Goal: Task Accomplishment & Management: Manage account settings

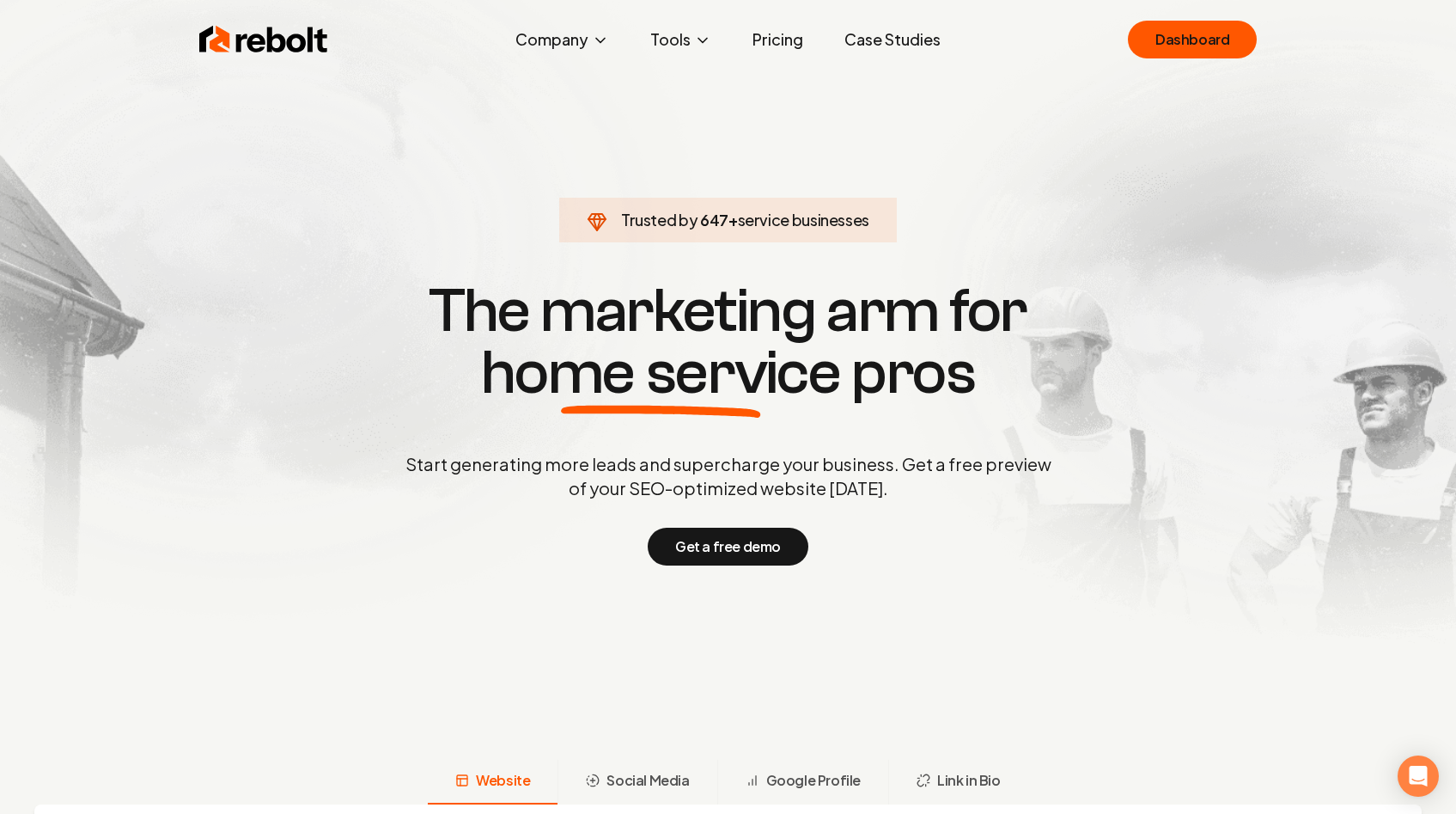
click at [1219, 64] on div "Rebolt Company About Blog Jobs Help Center Tools Google Review QR Code Generato…" at bounding box center [728, 39] width 1100 height 51
click at [1216, 50] on link "Dashboard" at bounding box center [1193, 39] width 129 height 37
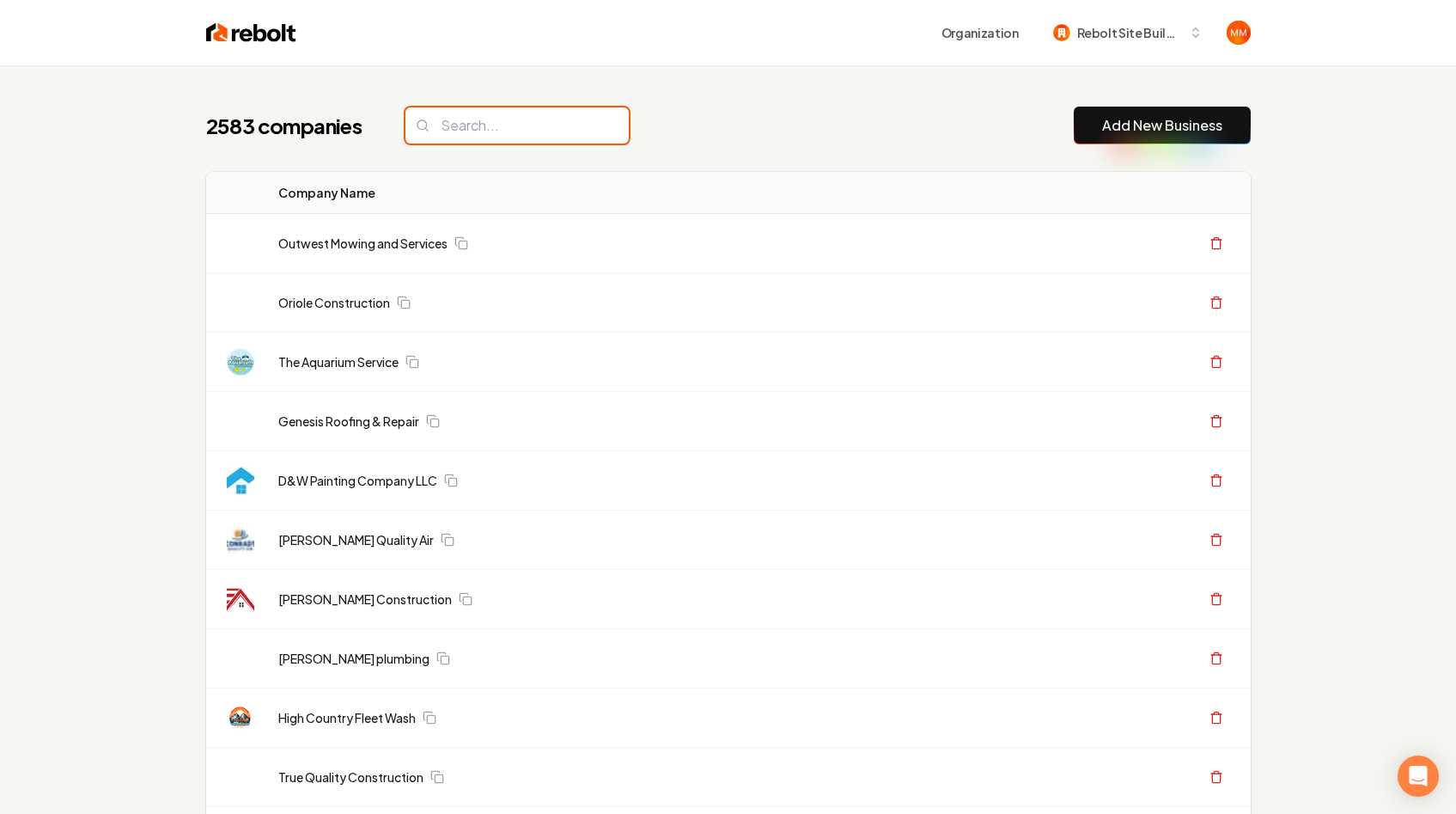
click at [480, 129] on input "search" at bounding box center [517, 125] width 223 height 37
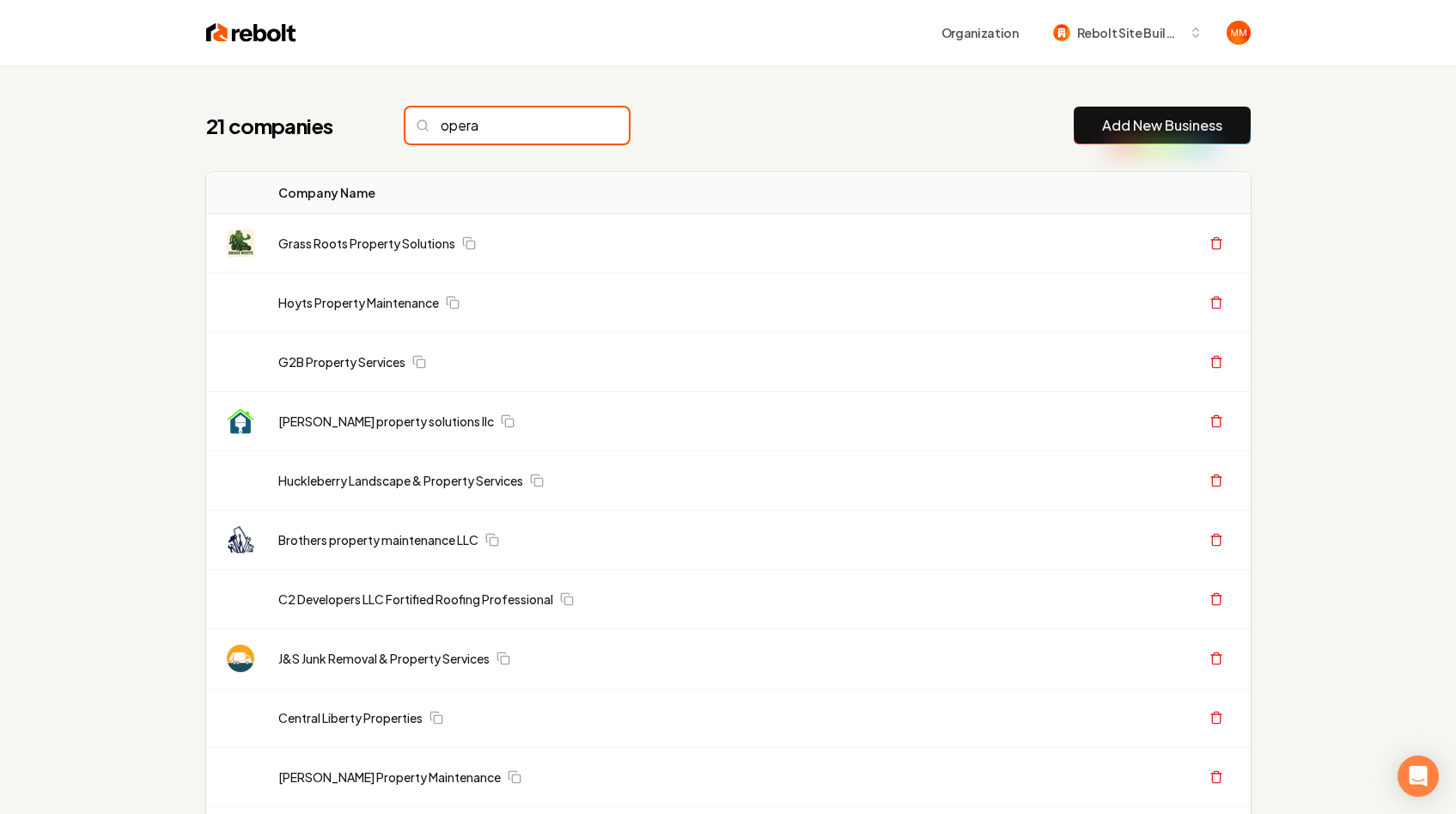
click at [489, 120] on input "opera" at bounding box center [517, 125] width 223 height 37
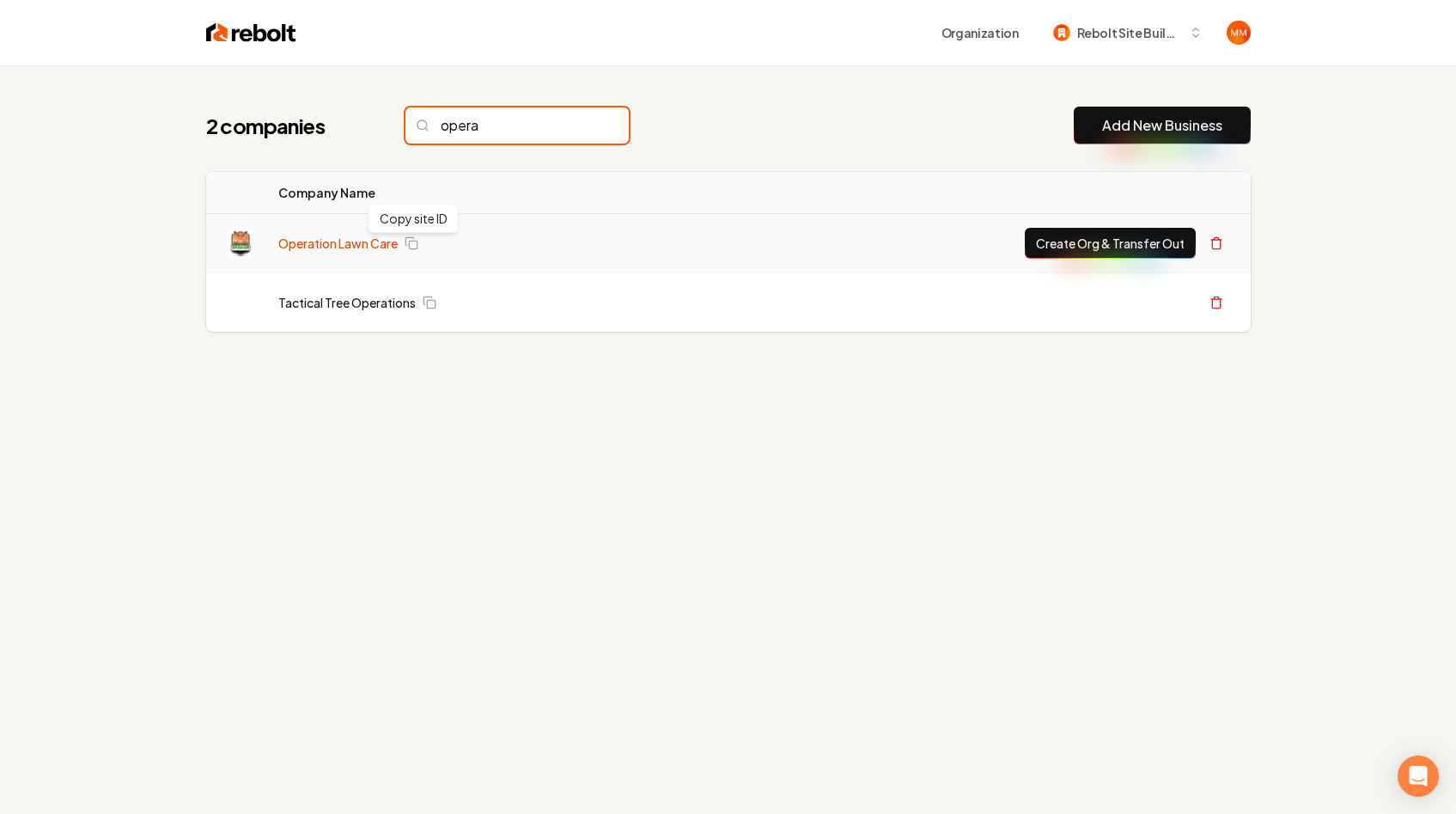
type input "opera"
click at [349, 250] on link "Operation Lawn Care" at bounding box center [337, 243] width 119 height 17
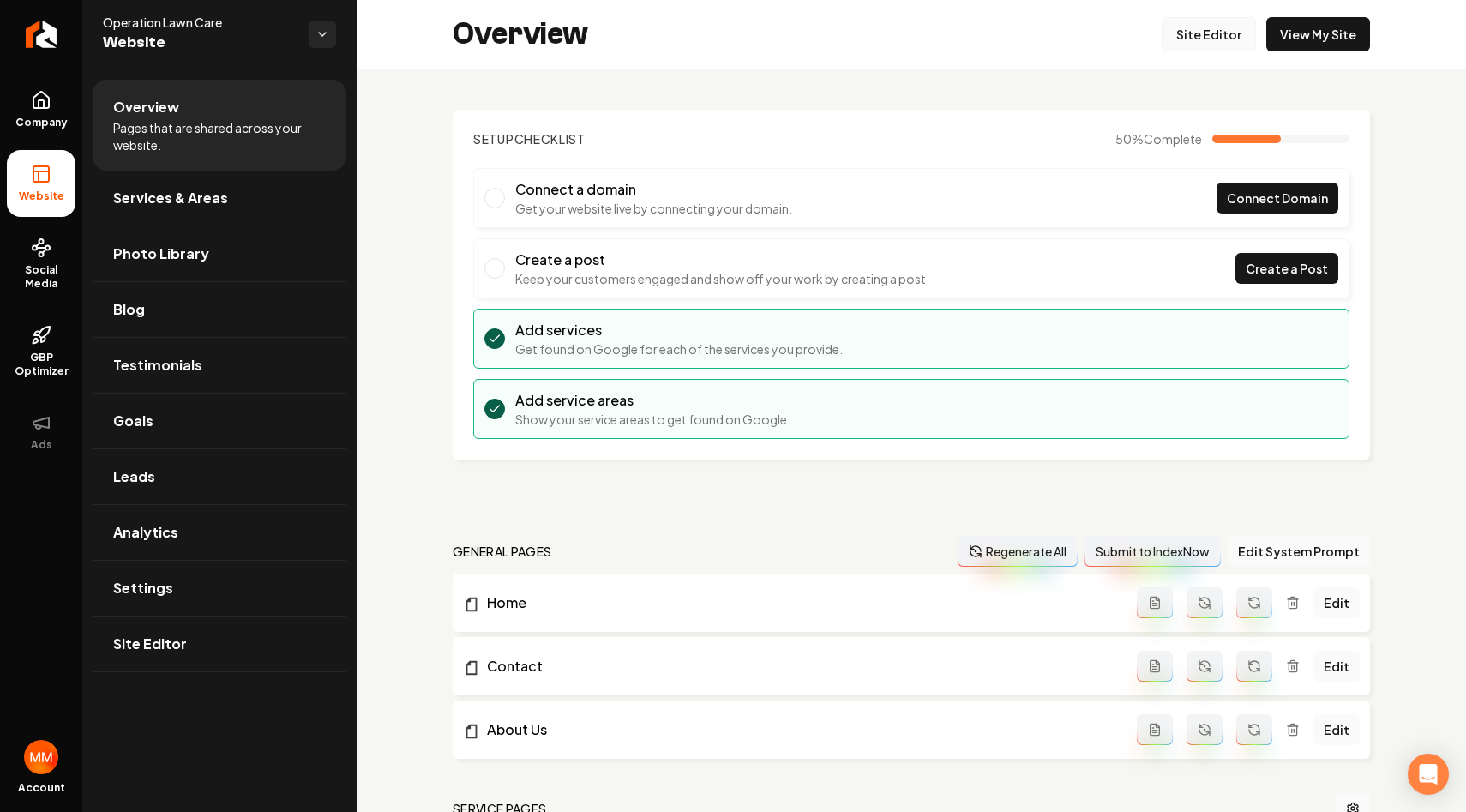
click at [1191, 40] on link "Site Editor" at bounding box center [1209, 33] width 95 height 34
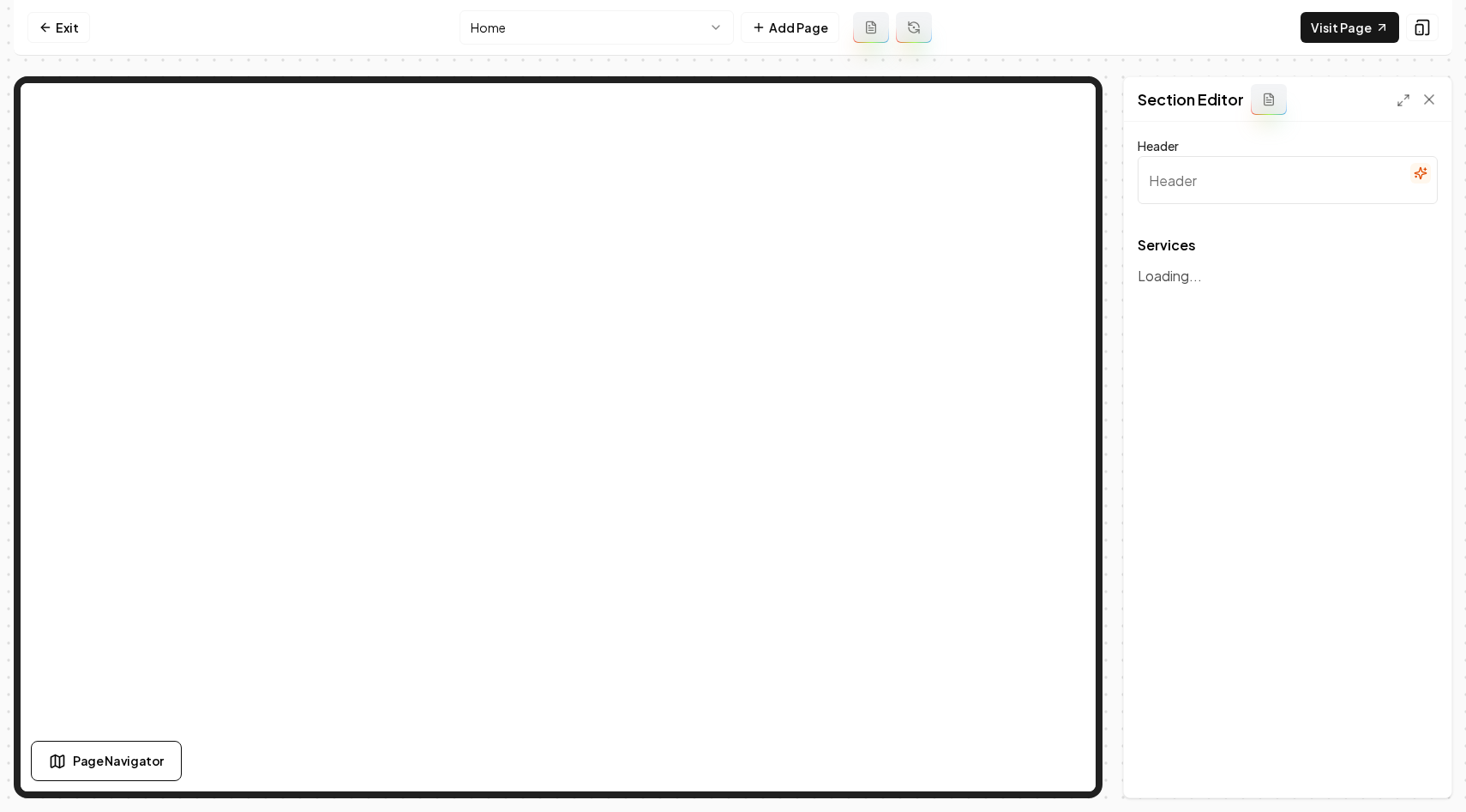
type input "Expert Lawn Care Services"
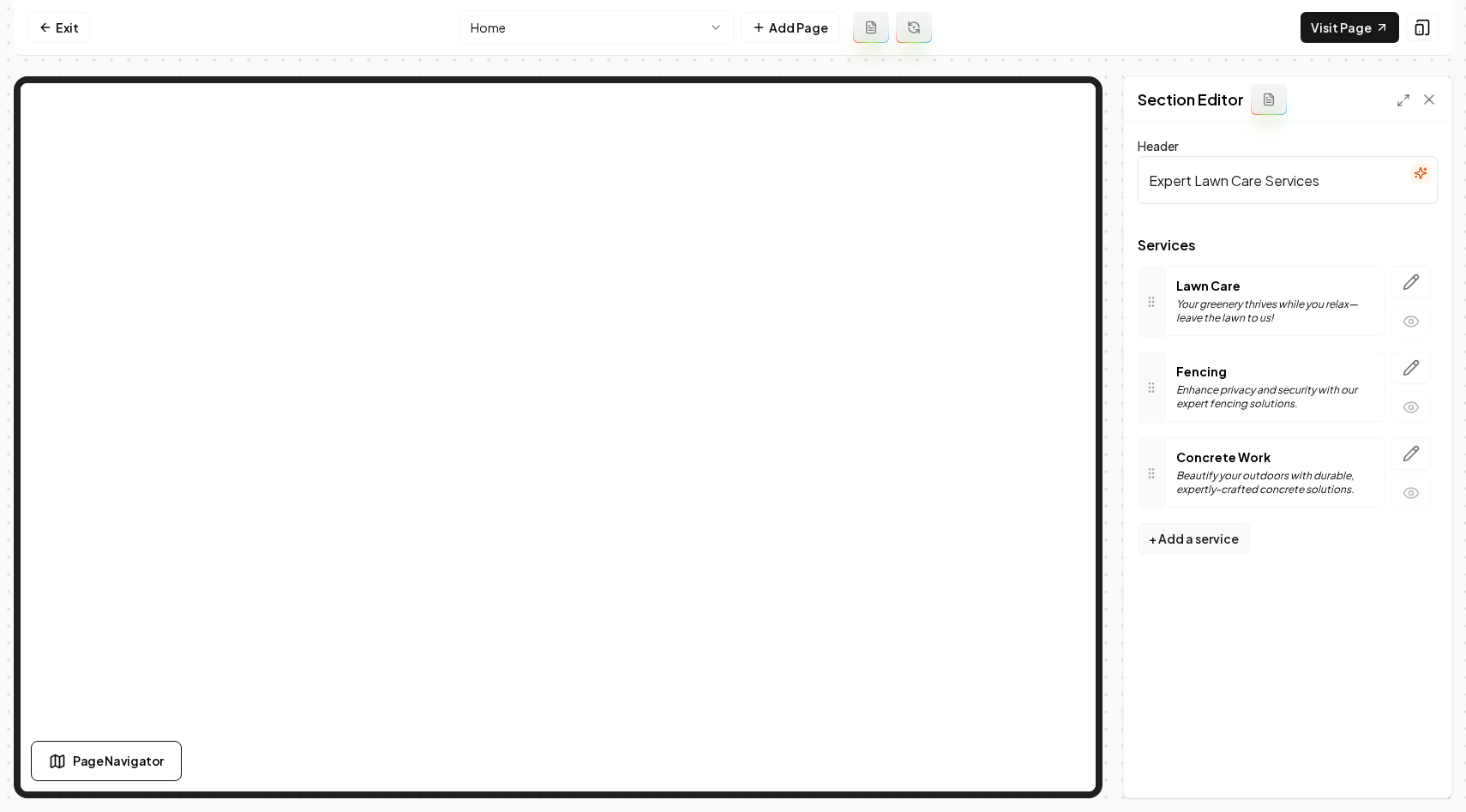
click at [1176, 542] on button "+ Add a service" at bounding box center [1194, 537] width 112 height 31
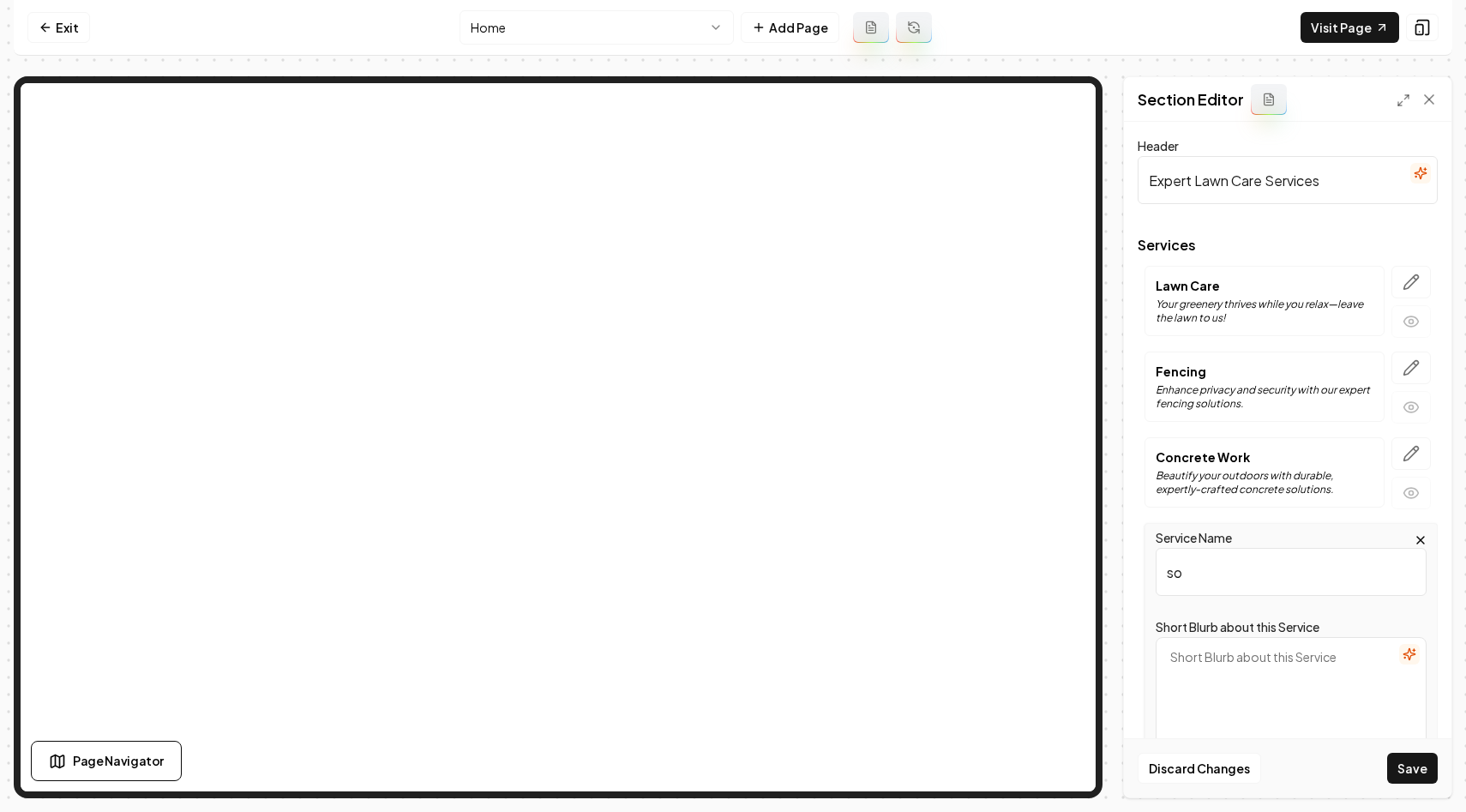
type input "s"
type input "Sod Installa"
click at [1427, 101] on icon at bounding box center [1429, 99] width 9 height 9
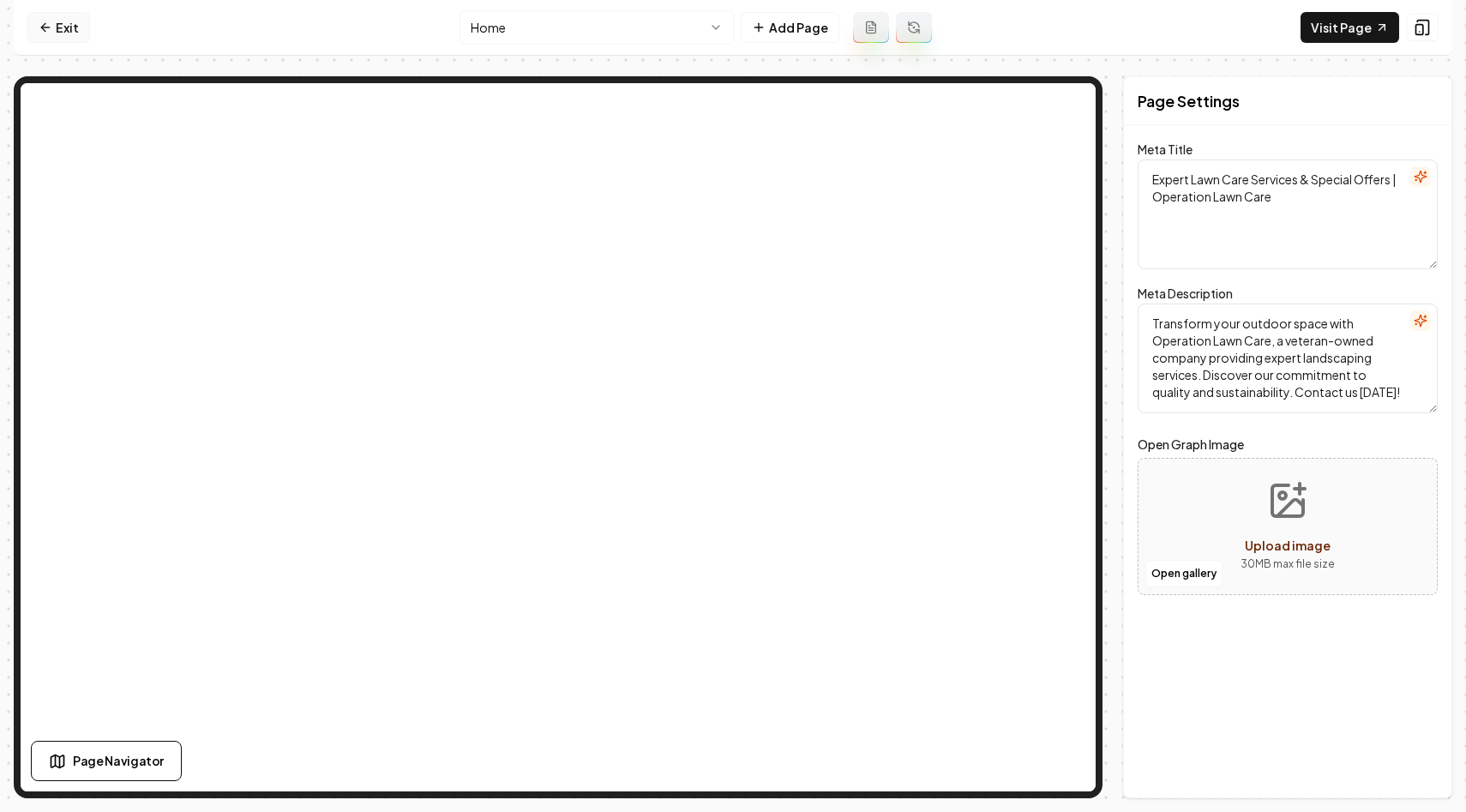
click at [51, 31] on icon at bounding box center [45, 28] width 14 height 14
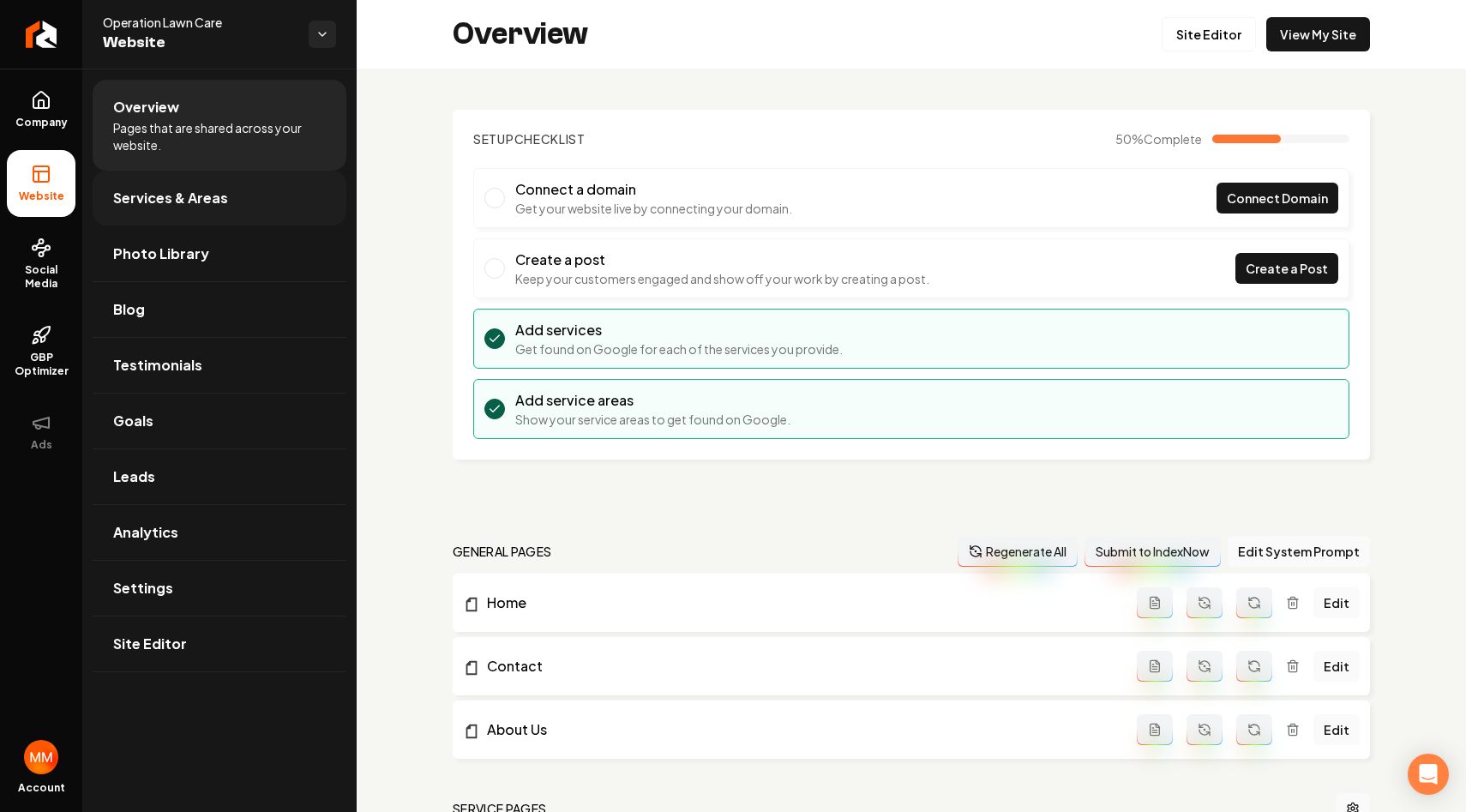
click at [210, 203] on span "Services & Areas" at bounding box center [170, 198] width 115 height 21
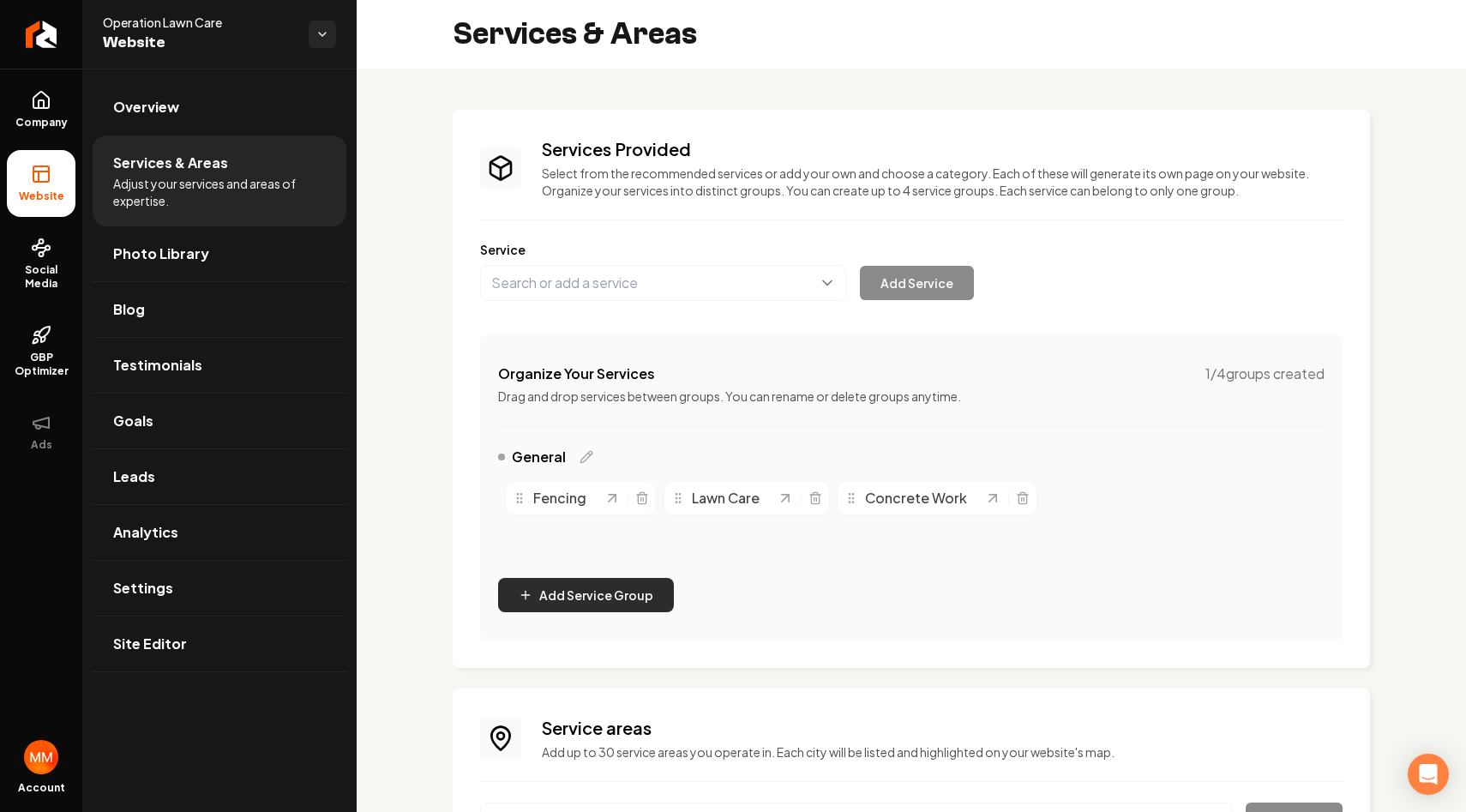
click at [623, 584] on button "Add Service Group" at bounding box center [586, 594] width 176 height 34
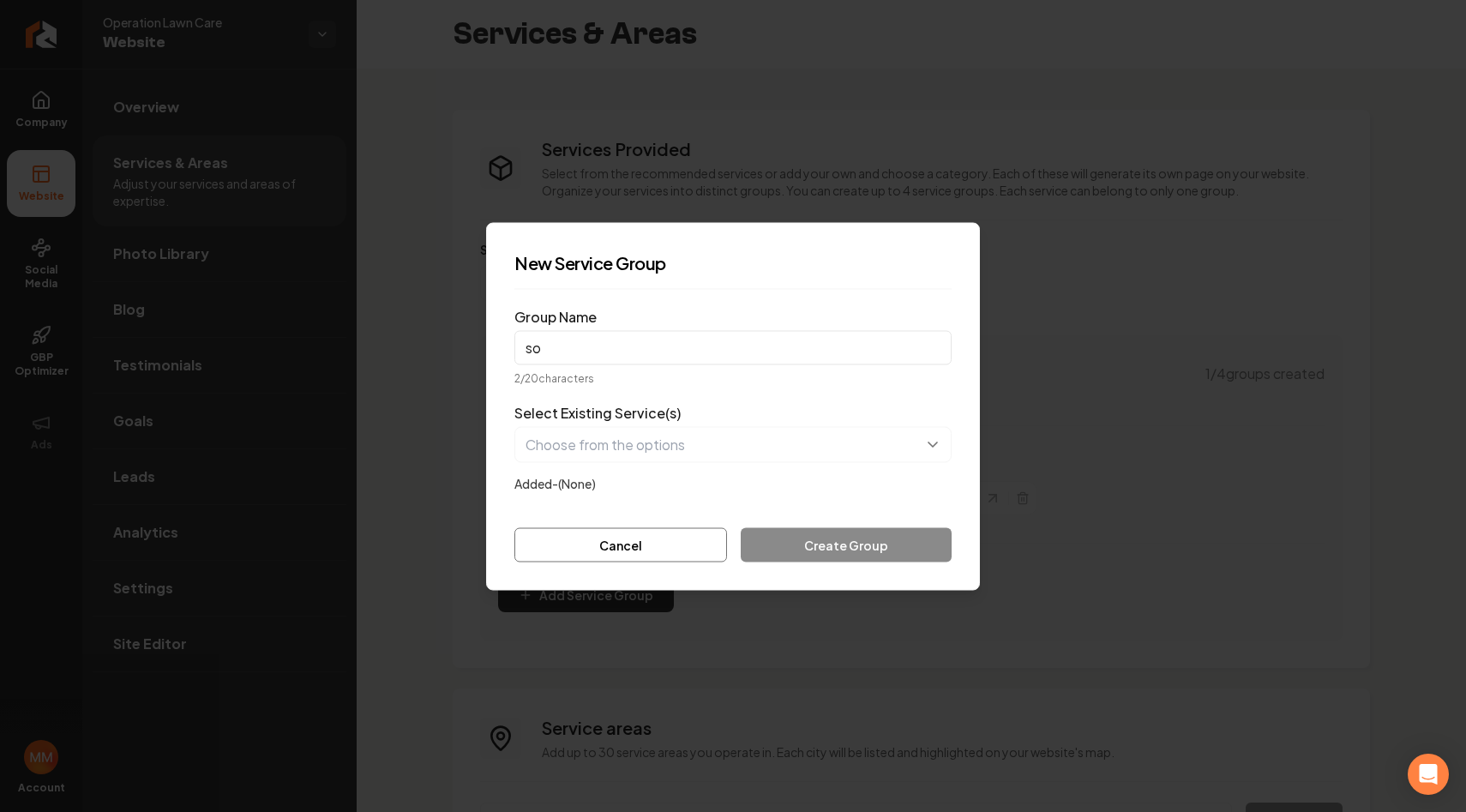
type input "s"
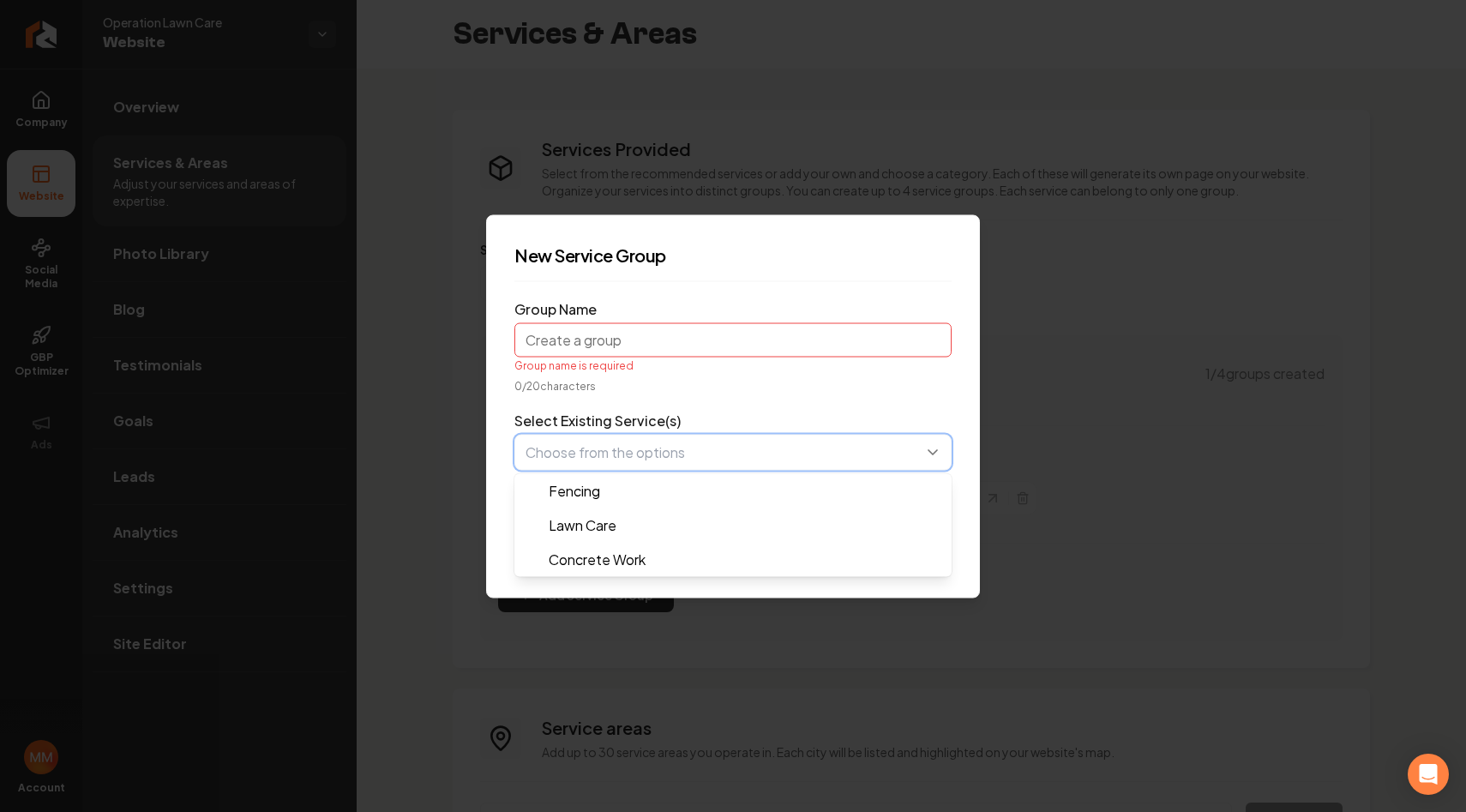
click at [675, 457] on button "button" at bounding box center [733, 452] width 437 height 36
click at [643, 402] on form "Group Name Group name is required 0 / 20 characters Select Existing Service(s) …" at bounding box center [733, 432] width 437 height 275
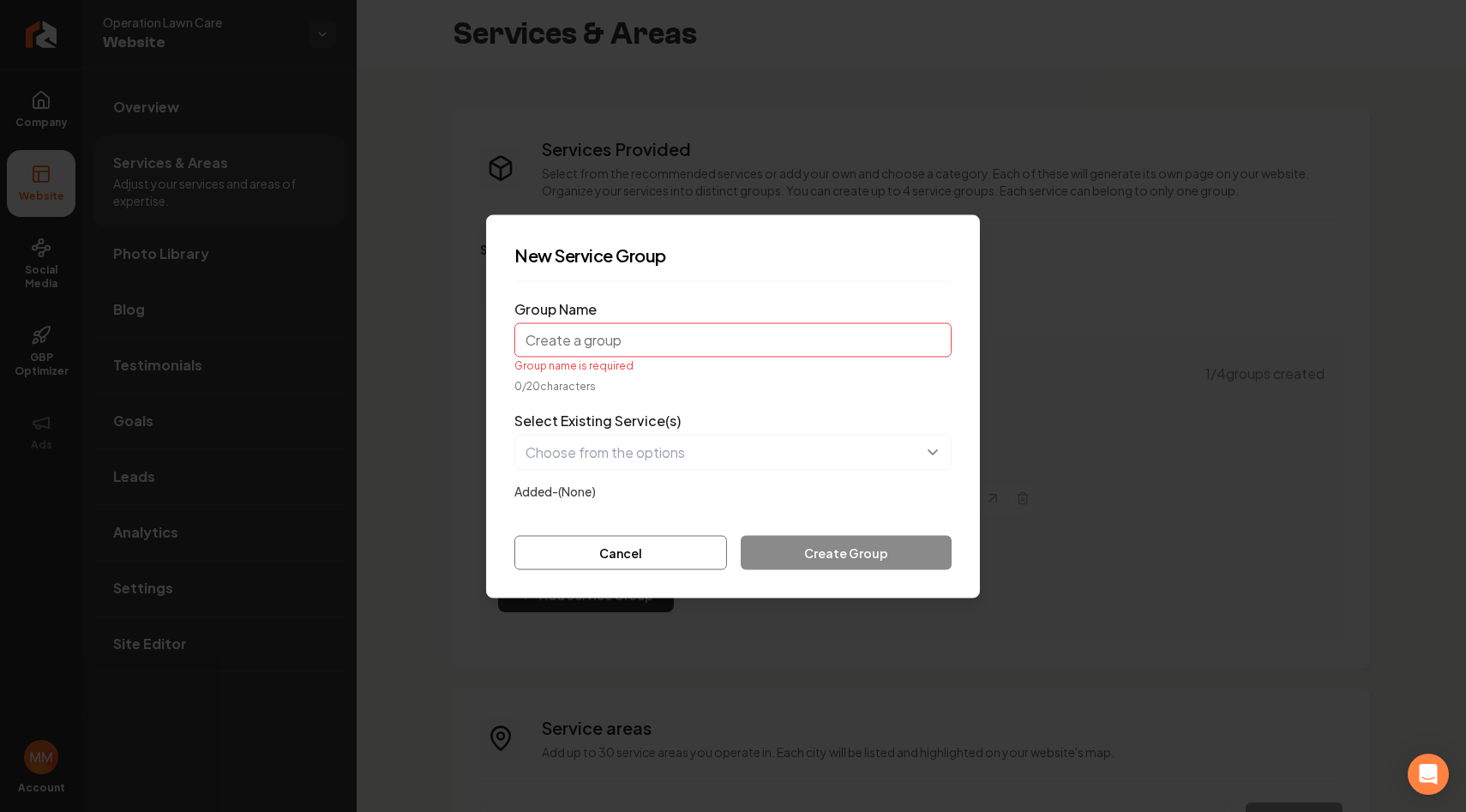
click at [649, 347] on input "Group Name" at bounding box center [733, 339] width 437 height 34
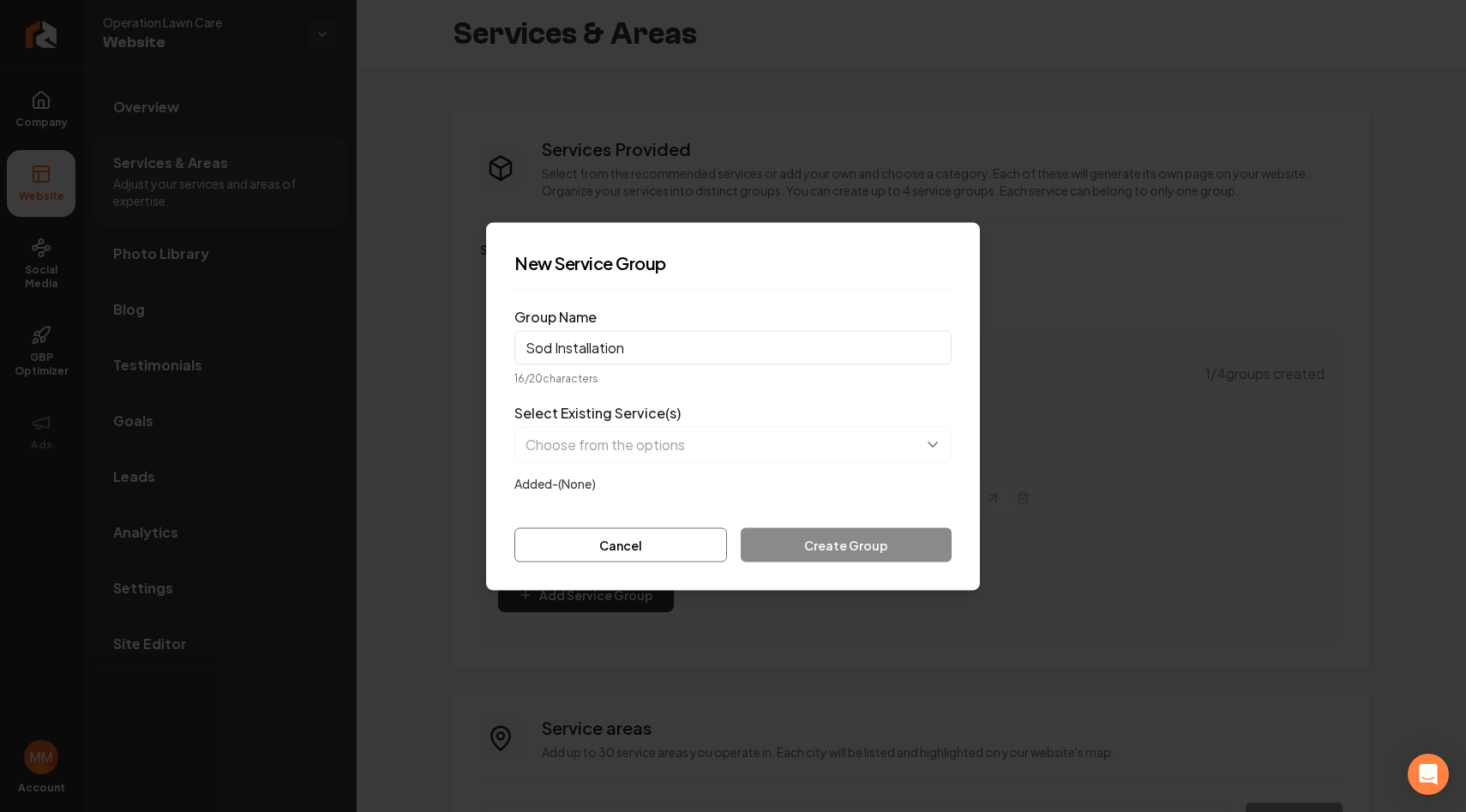
type input "Sod Installation"
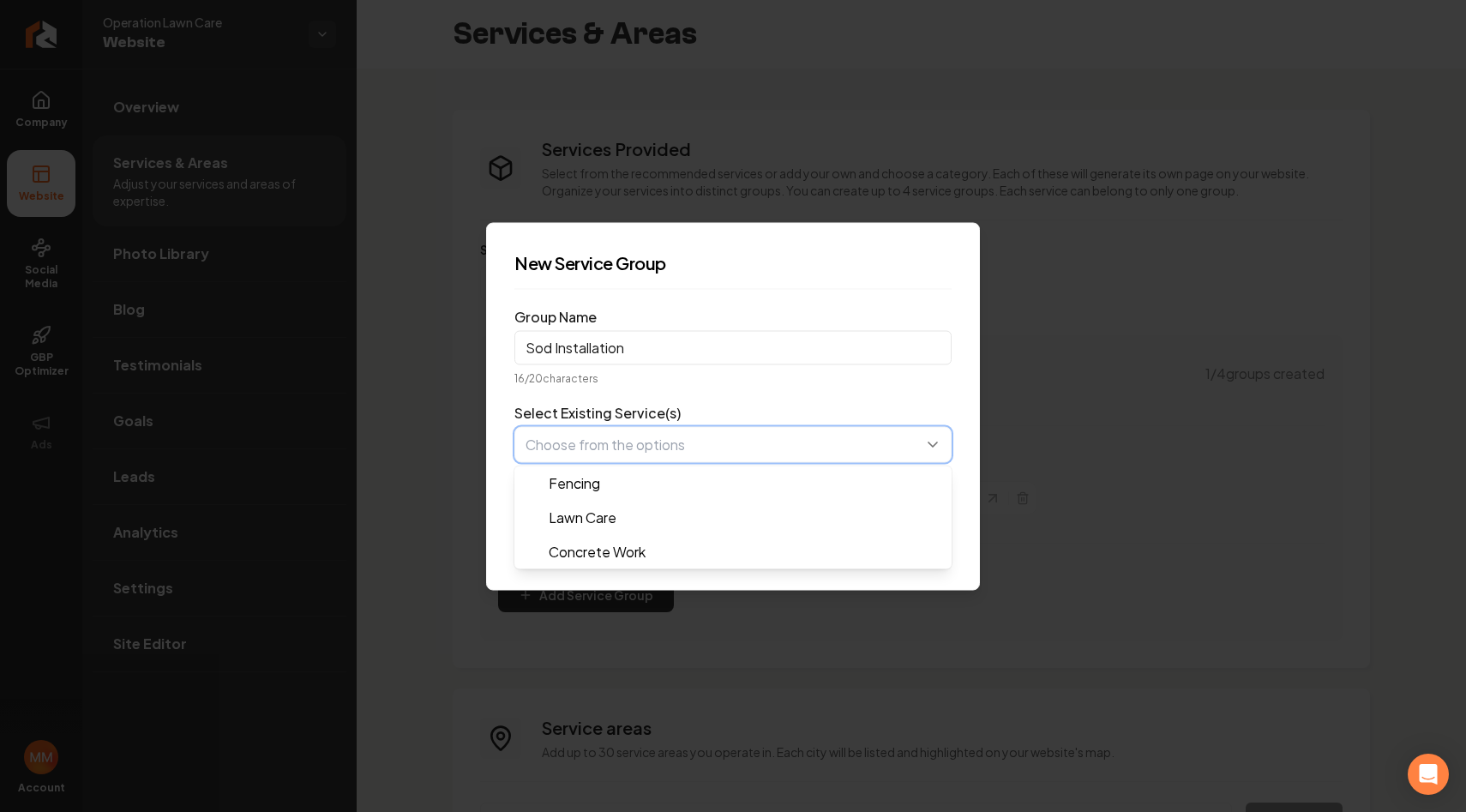
click at [799, 454] on button "button" at bounding box center [733, 444] width 437 height 36
click at [812, 400] on form "Group Name Sod Installation 16 / 20 characters Select Existing Service(s) Fenci…" at bounding box center [733, 431] width 437 height 259
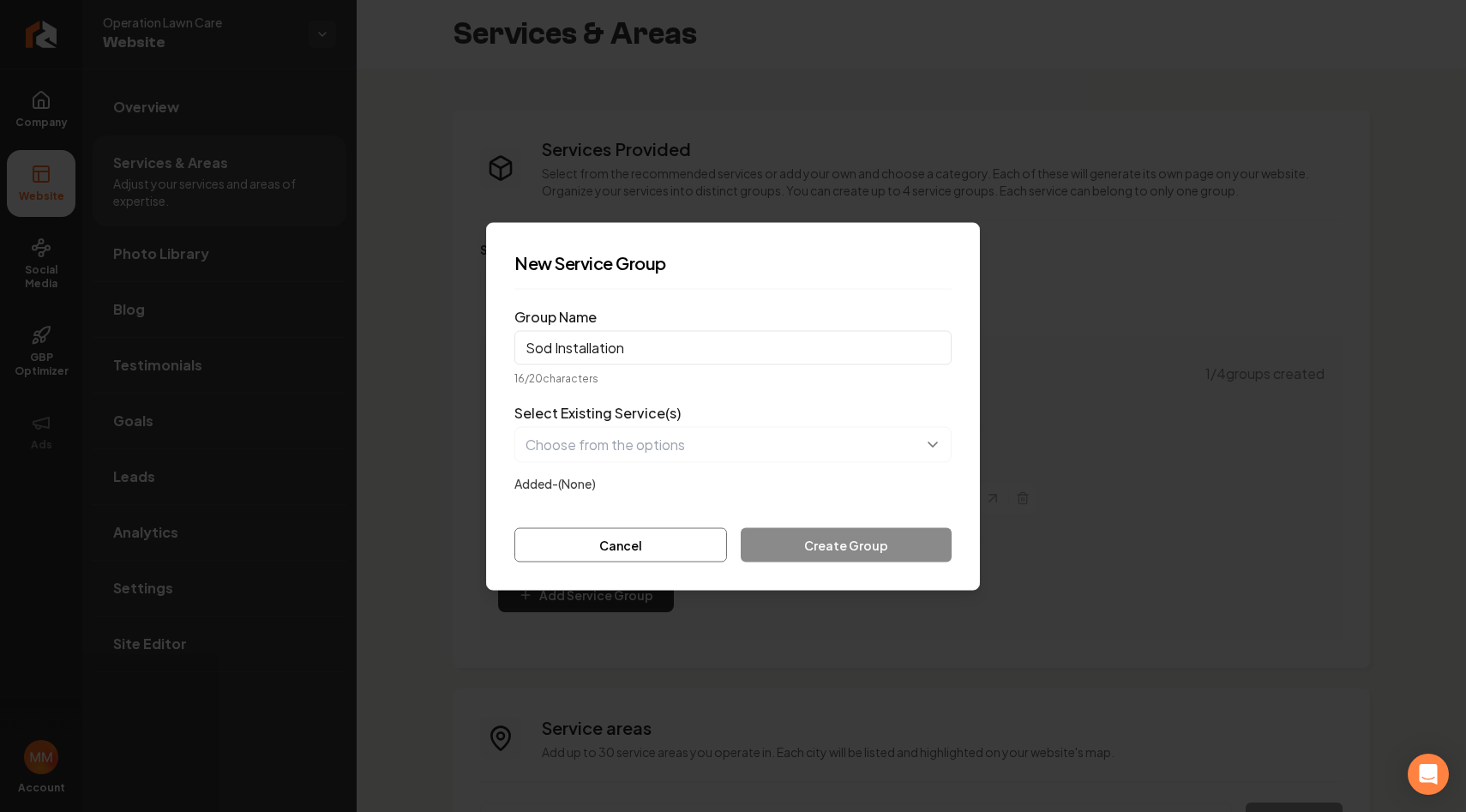
click at [821, 546] on div "Cancel Create Group" at bounding box center [733, 544] width 437 height 34
drag, startPoint x: 660, startPoint y: 358, endPoint x: 435, endPoint y: 338, distance: 225.9
click at [435, 338] on body "Company Website Social Media GBP Optimizer Ads Account Operation Lawn Care Webs…" at bounding box center [733, 406] width 1466 height 812
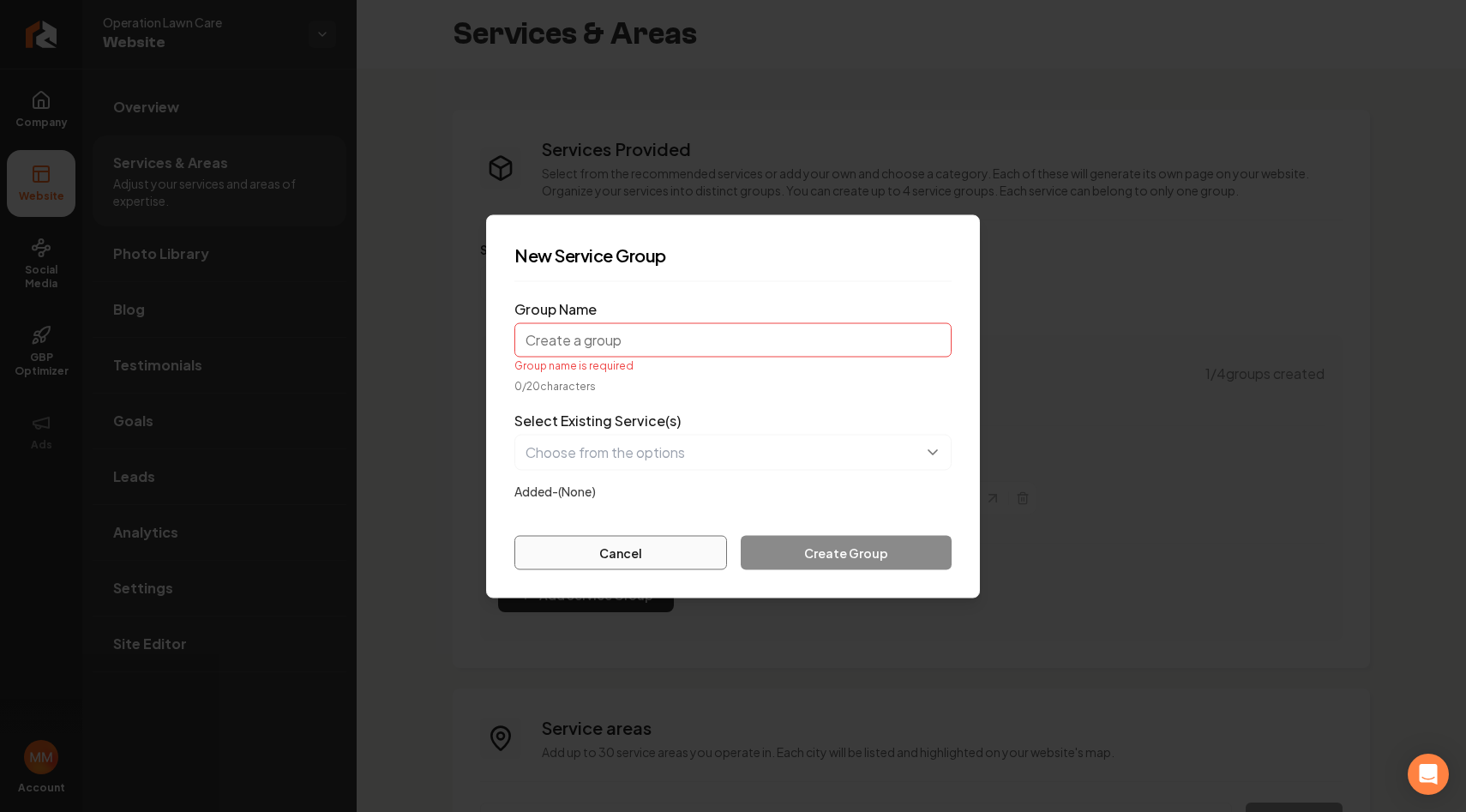
click at [634, 551] on button "Cancel" at bounding box center [621, 551] width 213 height 34
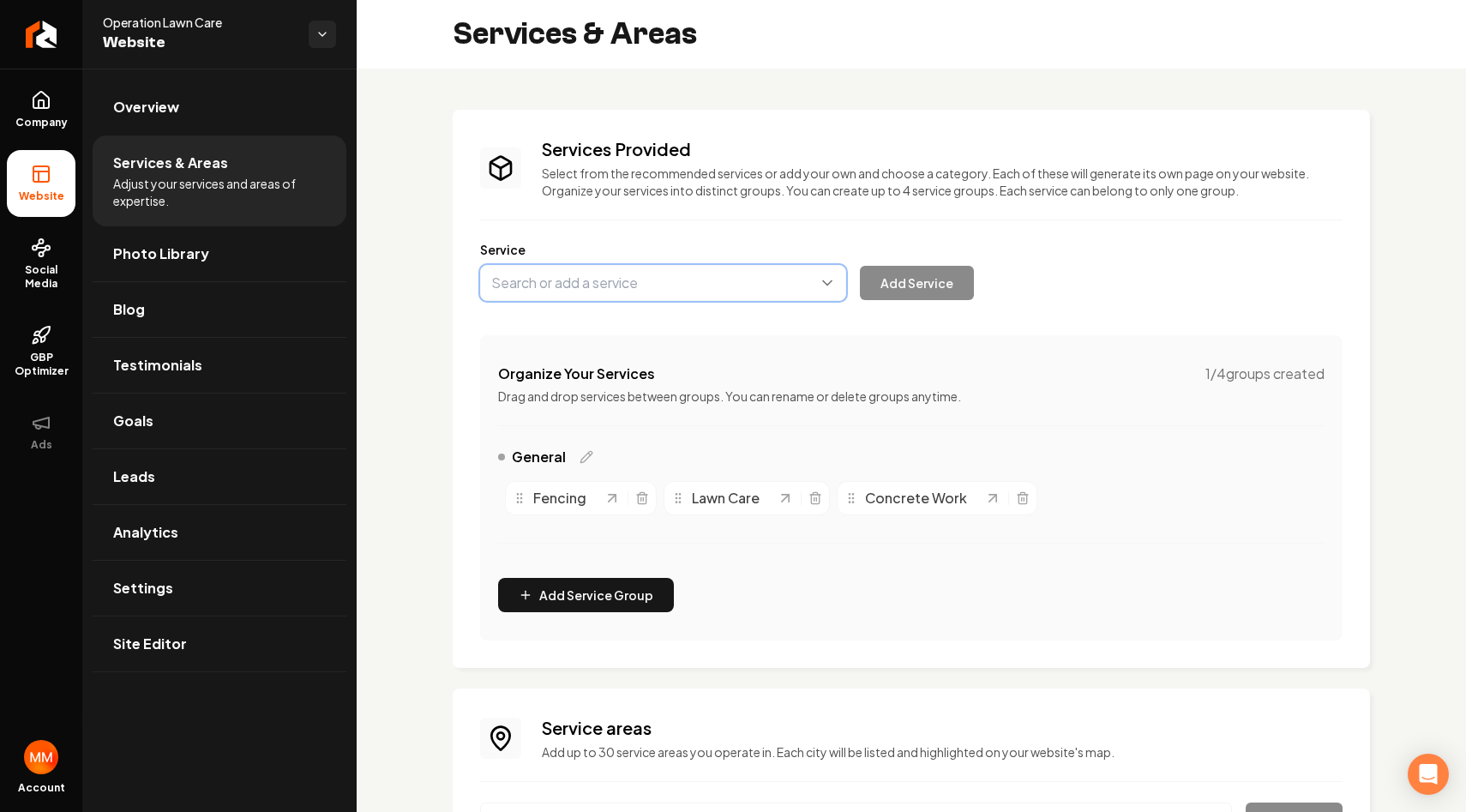
click at [638, 295] on button "Main content area" at bounding box center [664, 282] width 366 height 36
type input "s"
type input "Sod Installation"
click at [960, 292] on button "Add Service" at bounding box center [918, 282] width 114 height 34
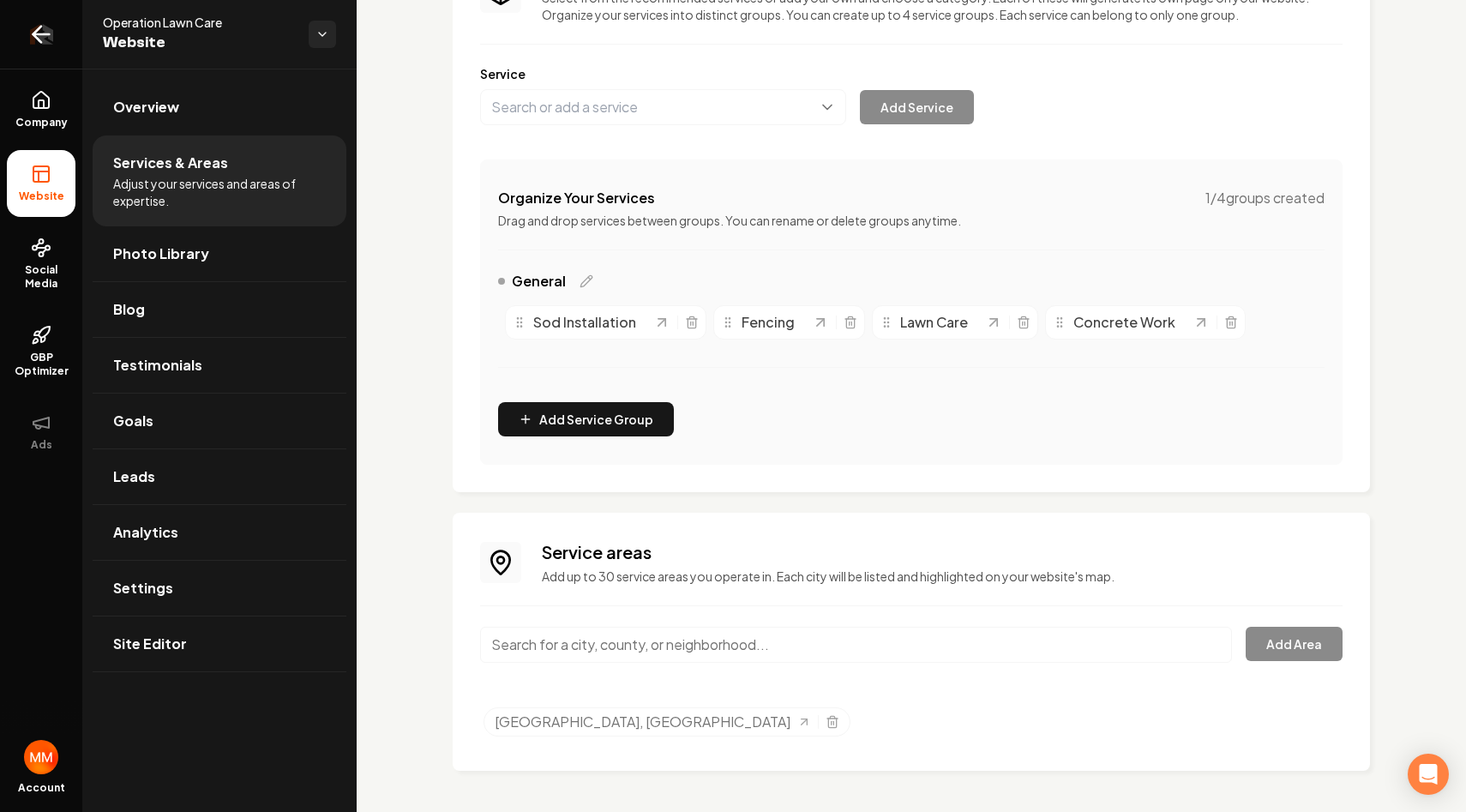
click at [31, 34] on icon "Return to dashboard" at bounding box center [41, 34] width 28 height 28
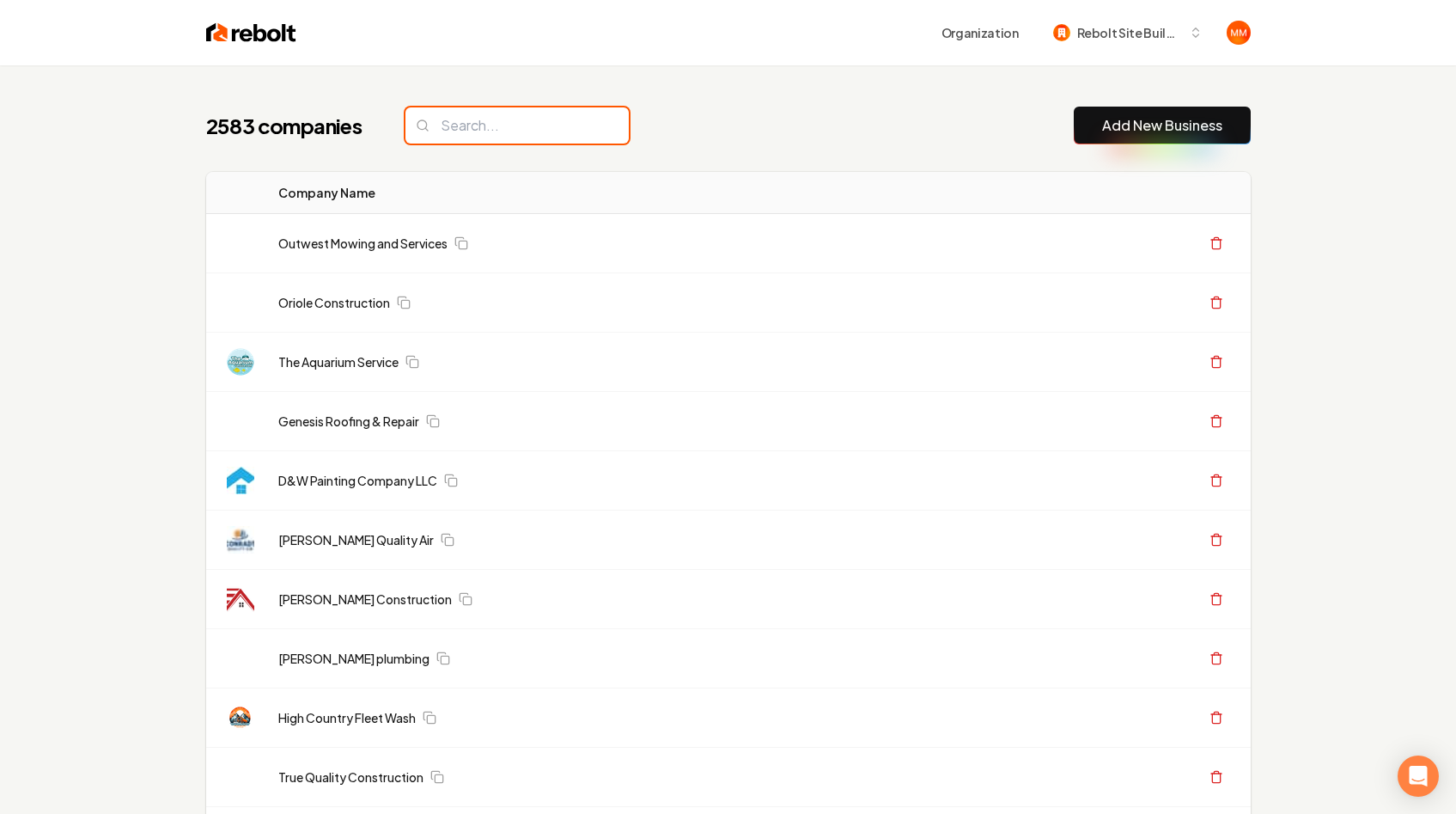
click at [509, 124] on input "search" at bounding box center [517, 125] width 223 height 37
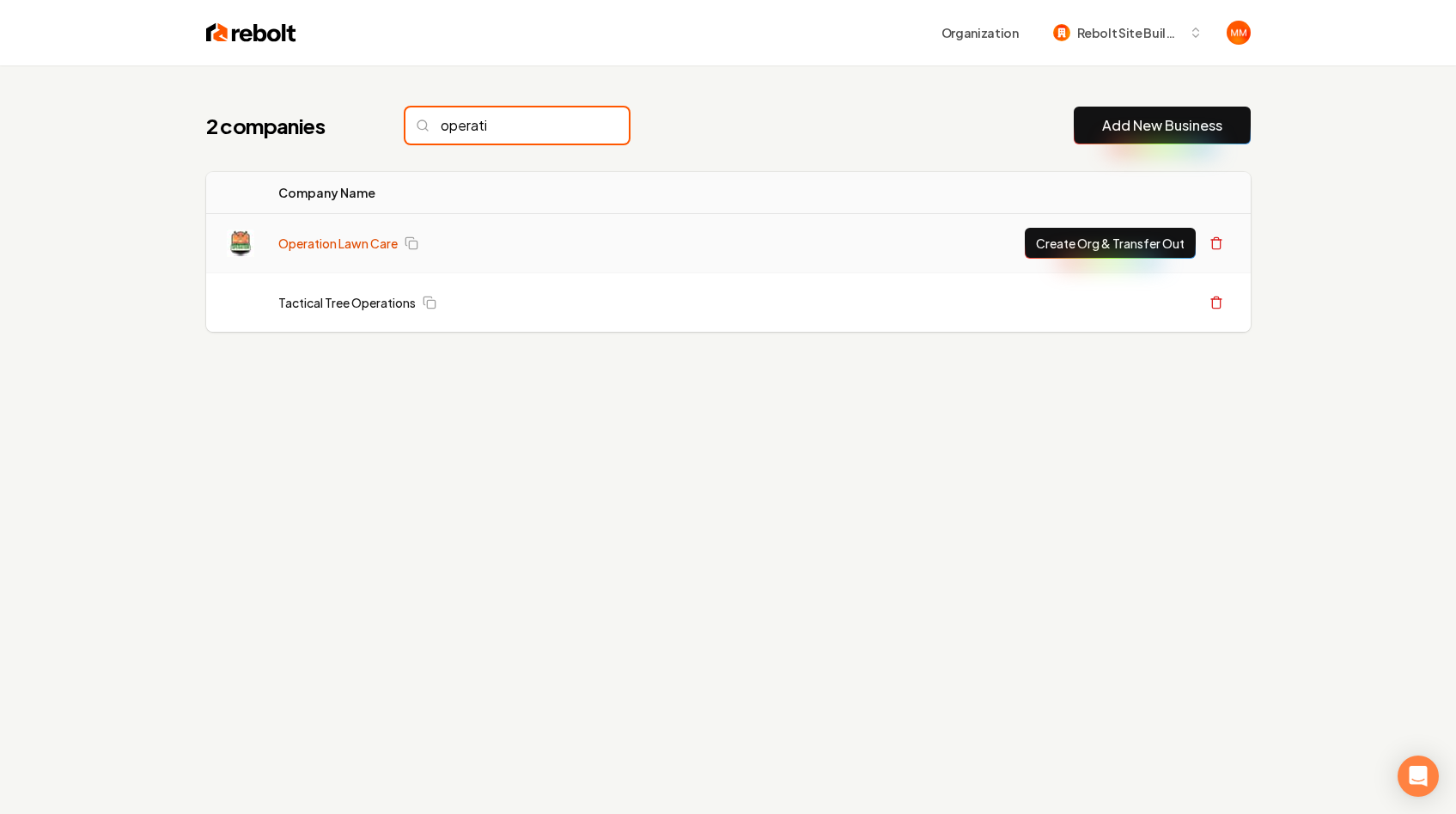
type input "operati"
click at [356, 241] on link "Operation Lawn Care" at bounding box center [337, 243] width 119 height 17
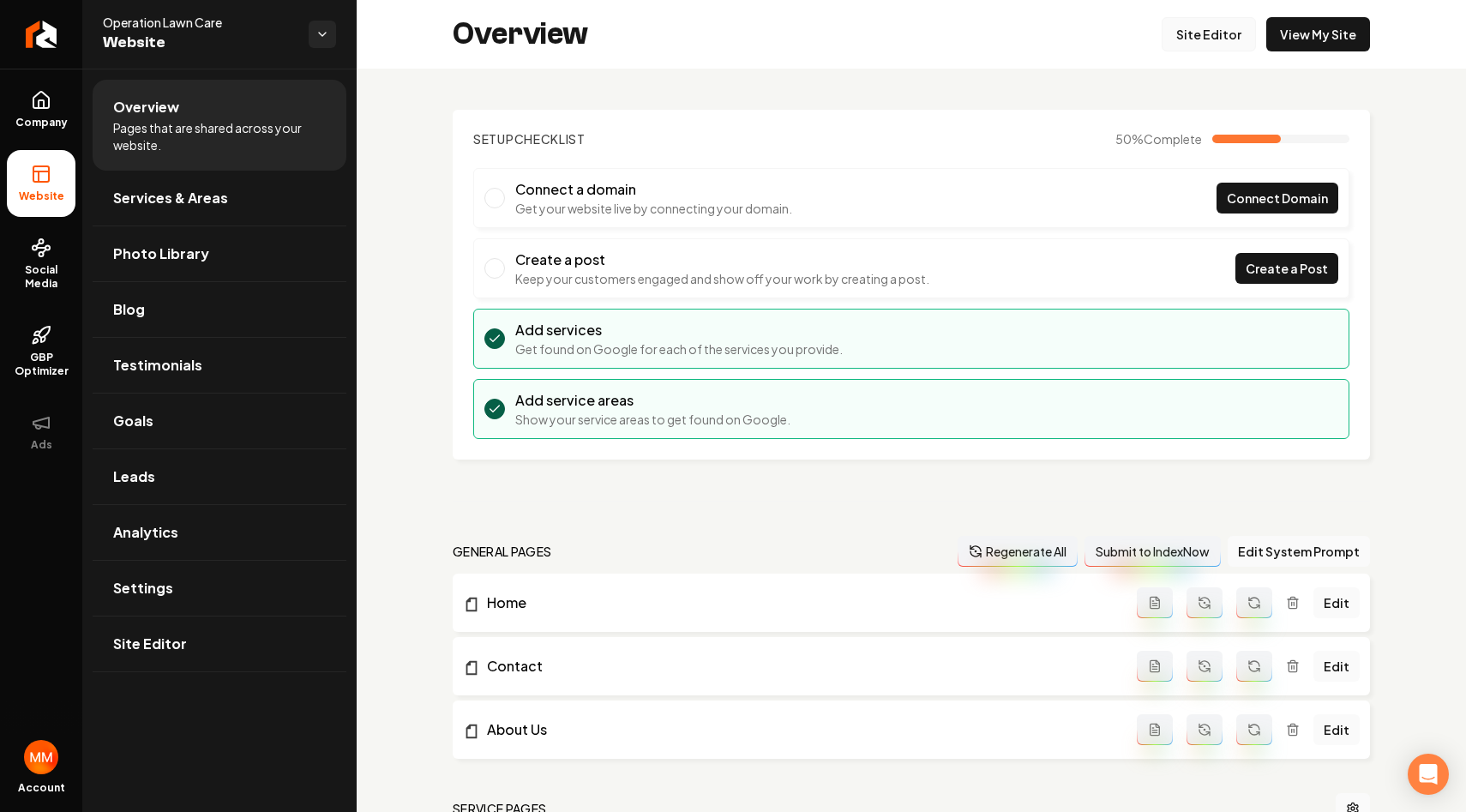
click at [1233, 40] on link "Site Editor" at bounding box center [1209, 33] width 95 height 34
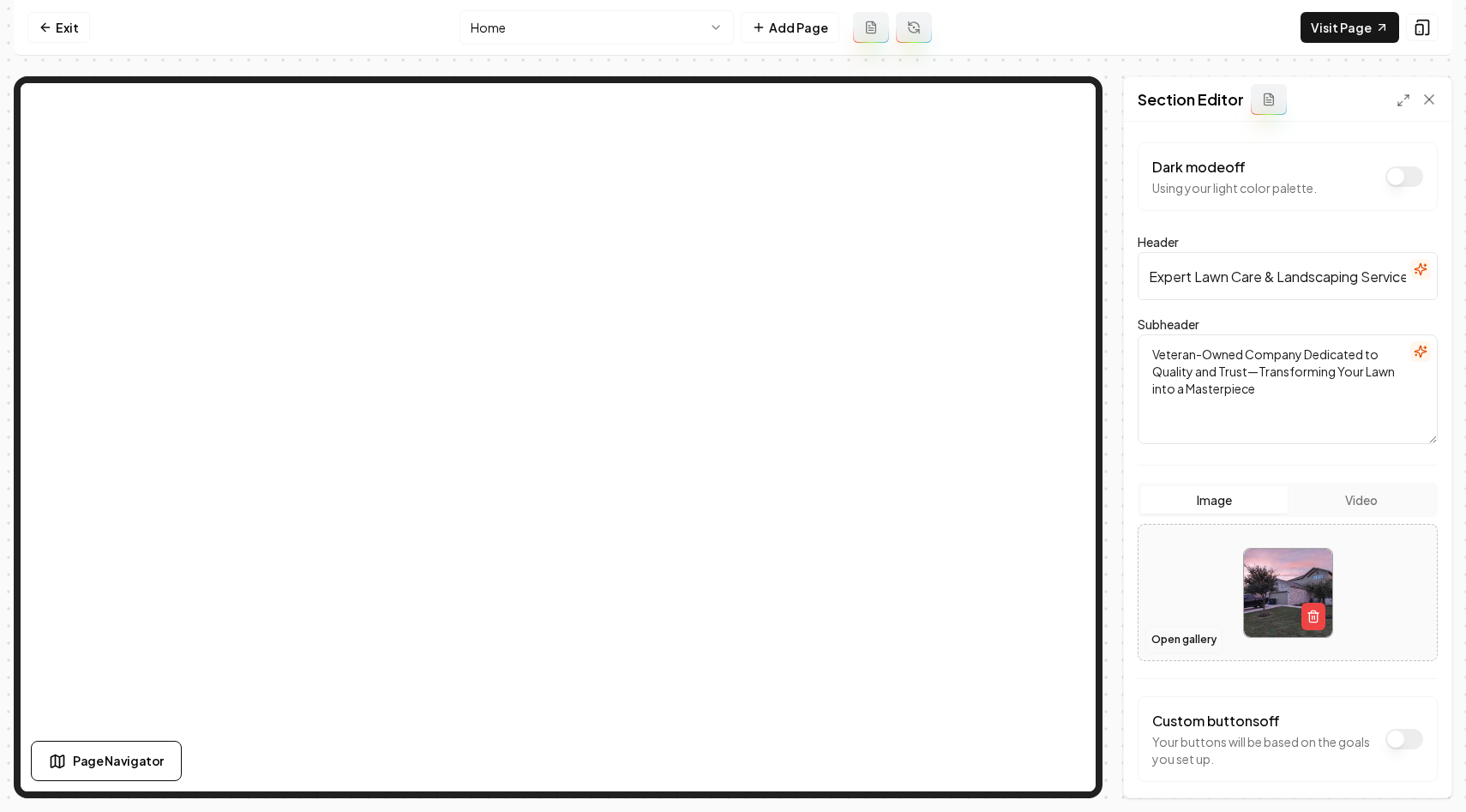
click at [1177, 641] on button "Open gallery" at bounding box center [1184, 640] width 77 height 28
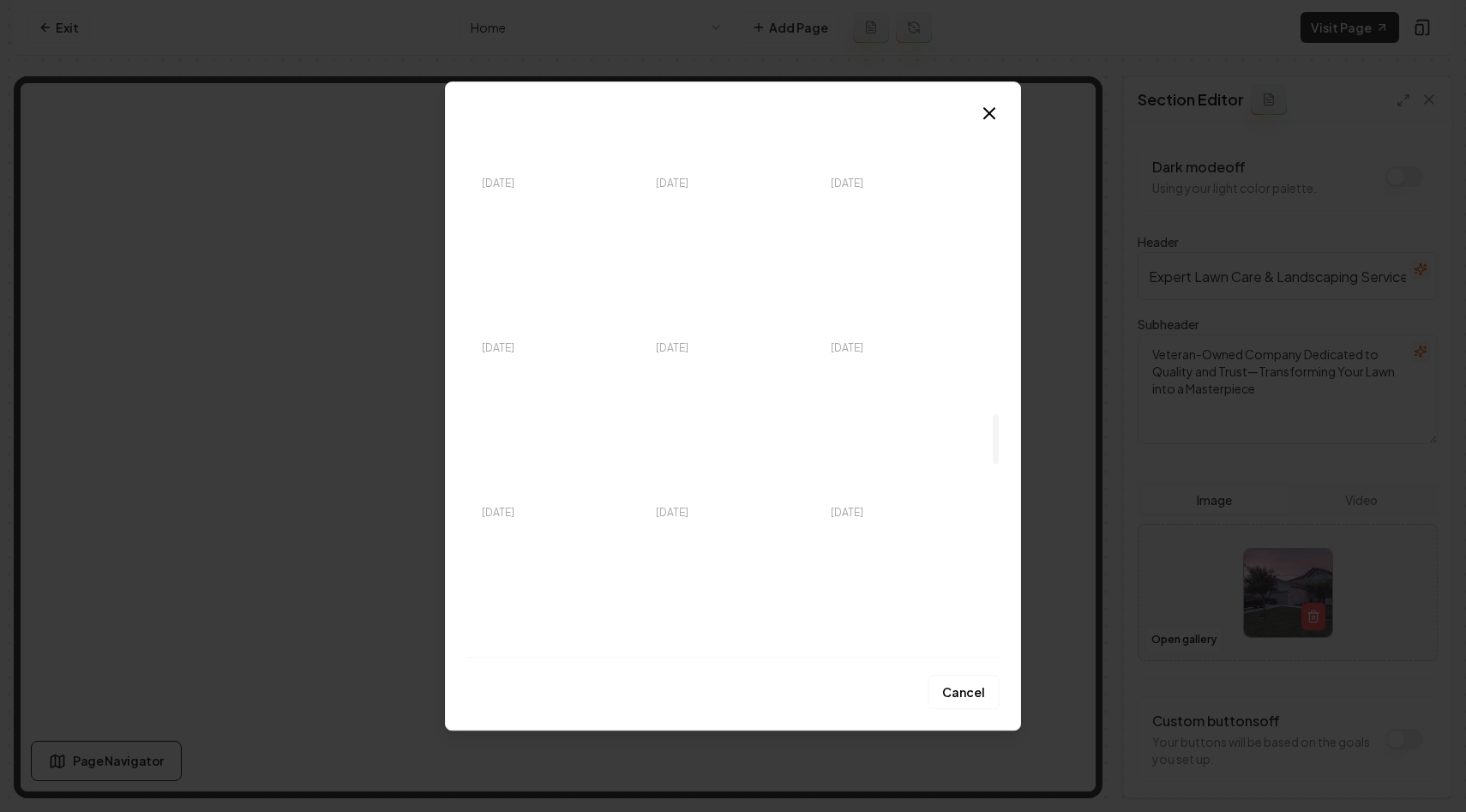
scroll to position [2845, 0]
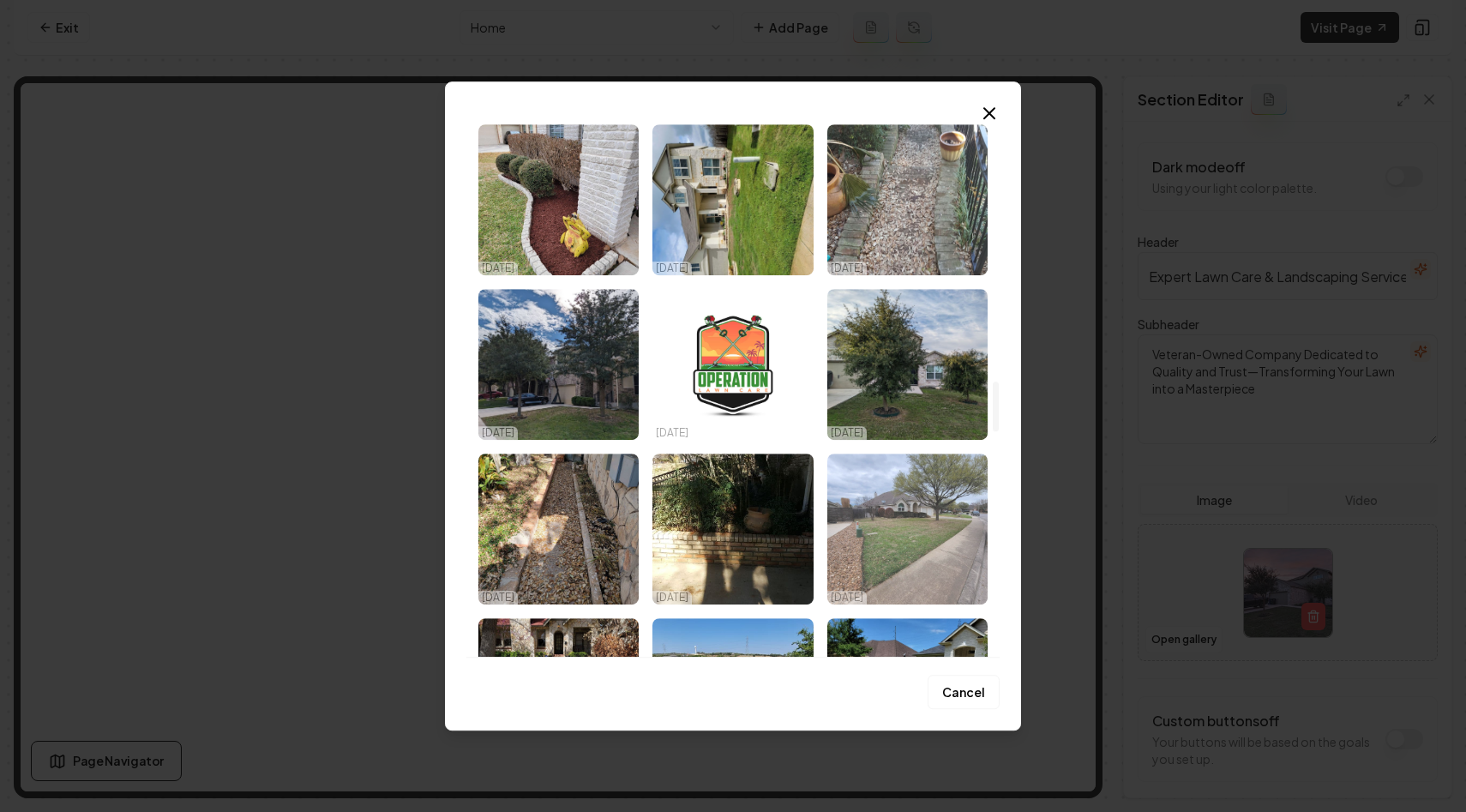
click at [915, 496] on img "Select image image_68e01bbe5c7cd75eb881f2e5.jpeg" at bounding box center [907, 529] width 160 height 151
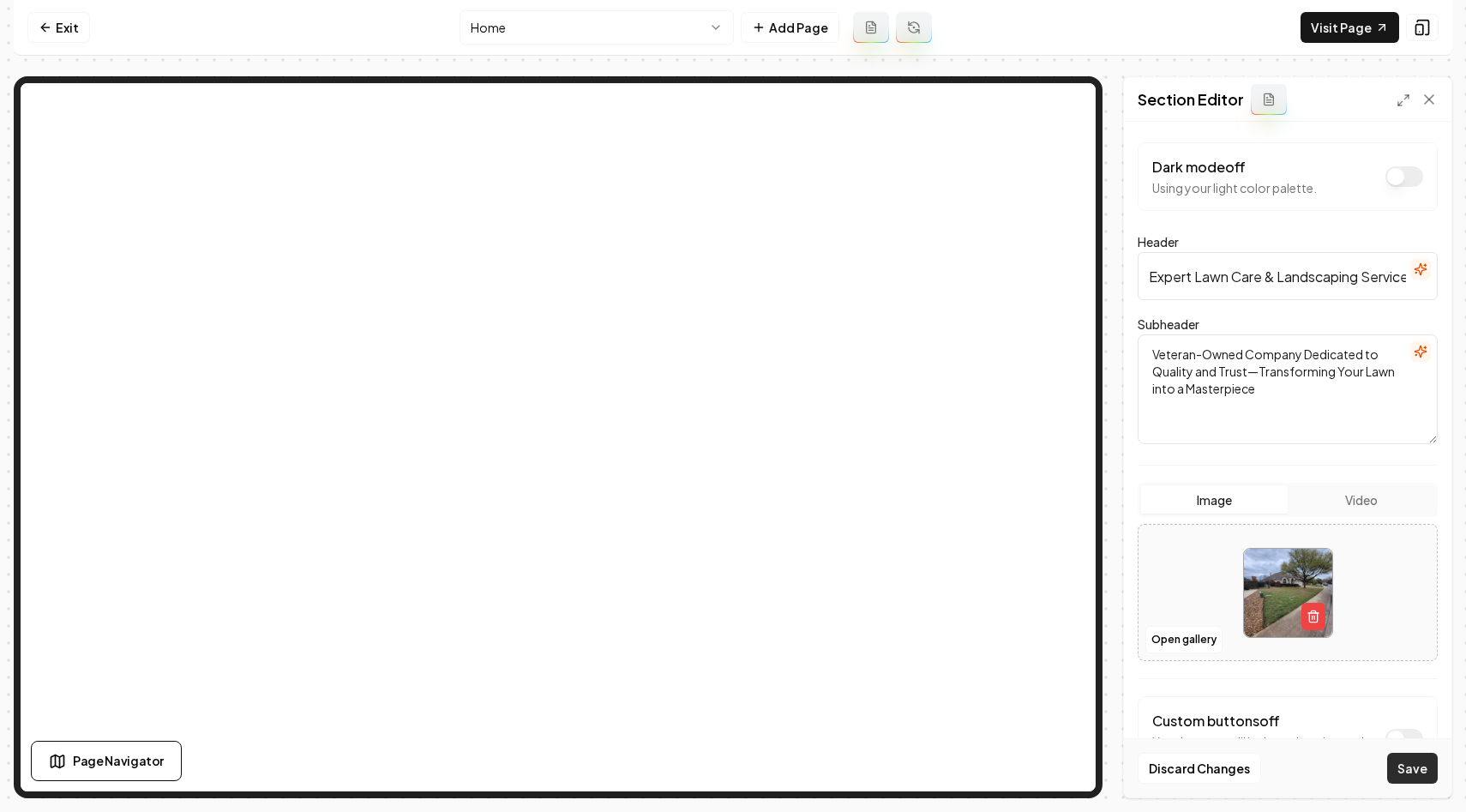
click at [1408, 774] on button "Save" at bounding box center [1412, 768] width 50 height 31
click at [84, 36] on link "Exit" at bounding box center [59, 27] width 63 height 31
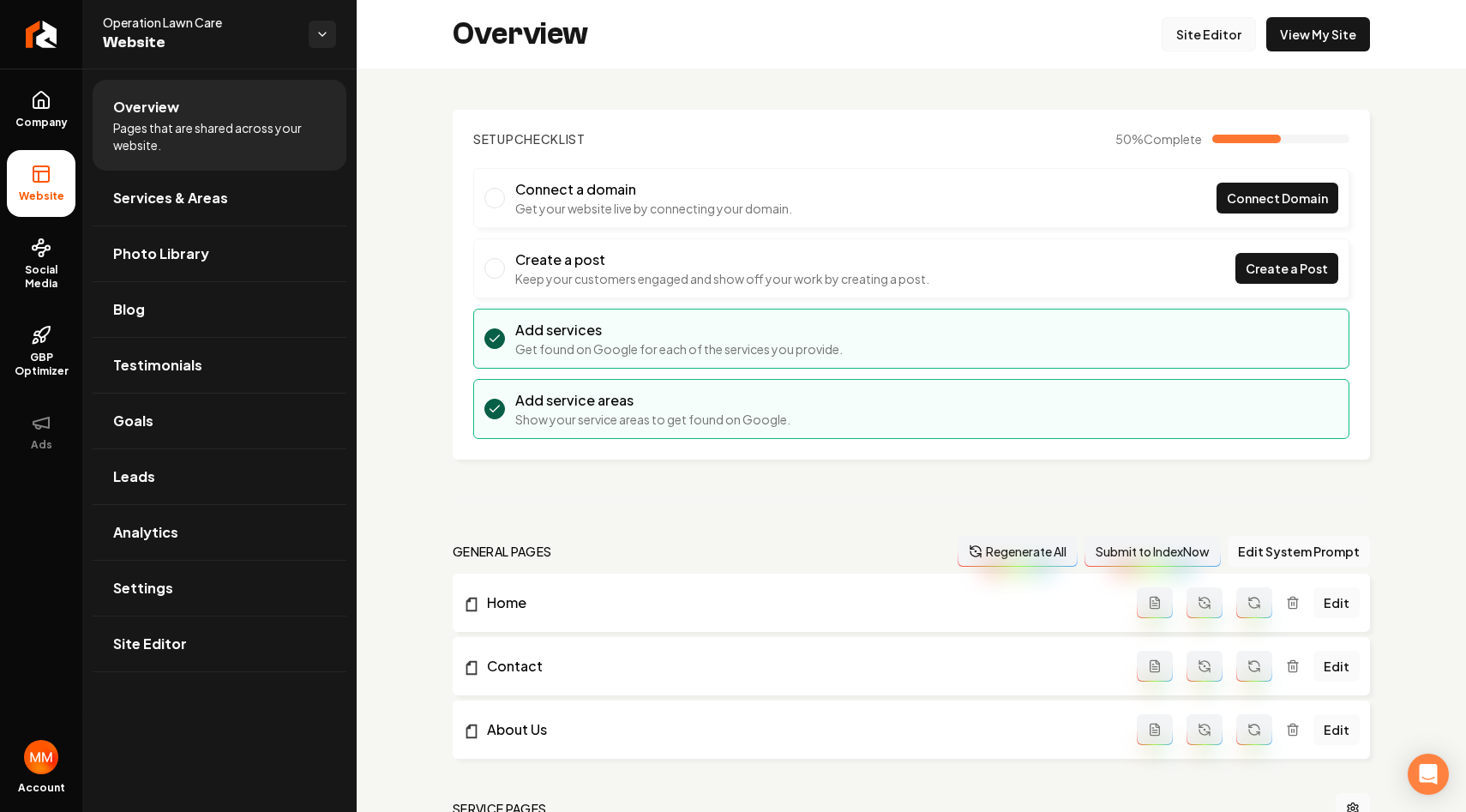
click at [1203, 28] on link "Site Editor" at bounding box center [1209, 33] width 95 height 34
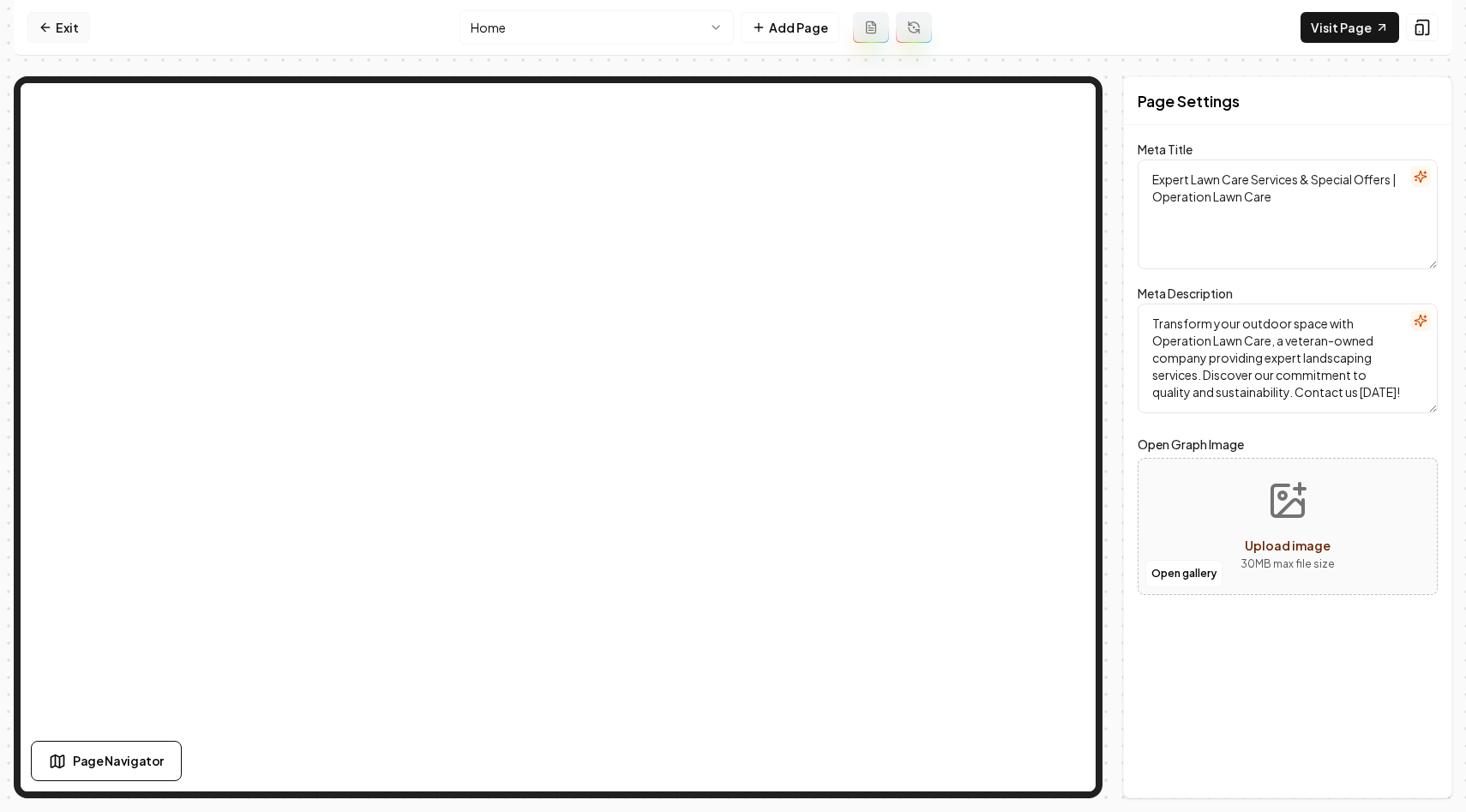
click at [84, 28] on link "Exit" at bounding box center [59, 27] width 63 height 31
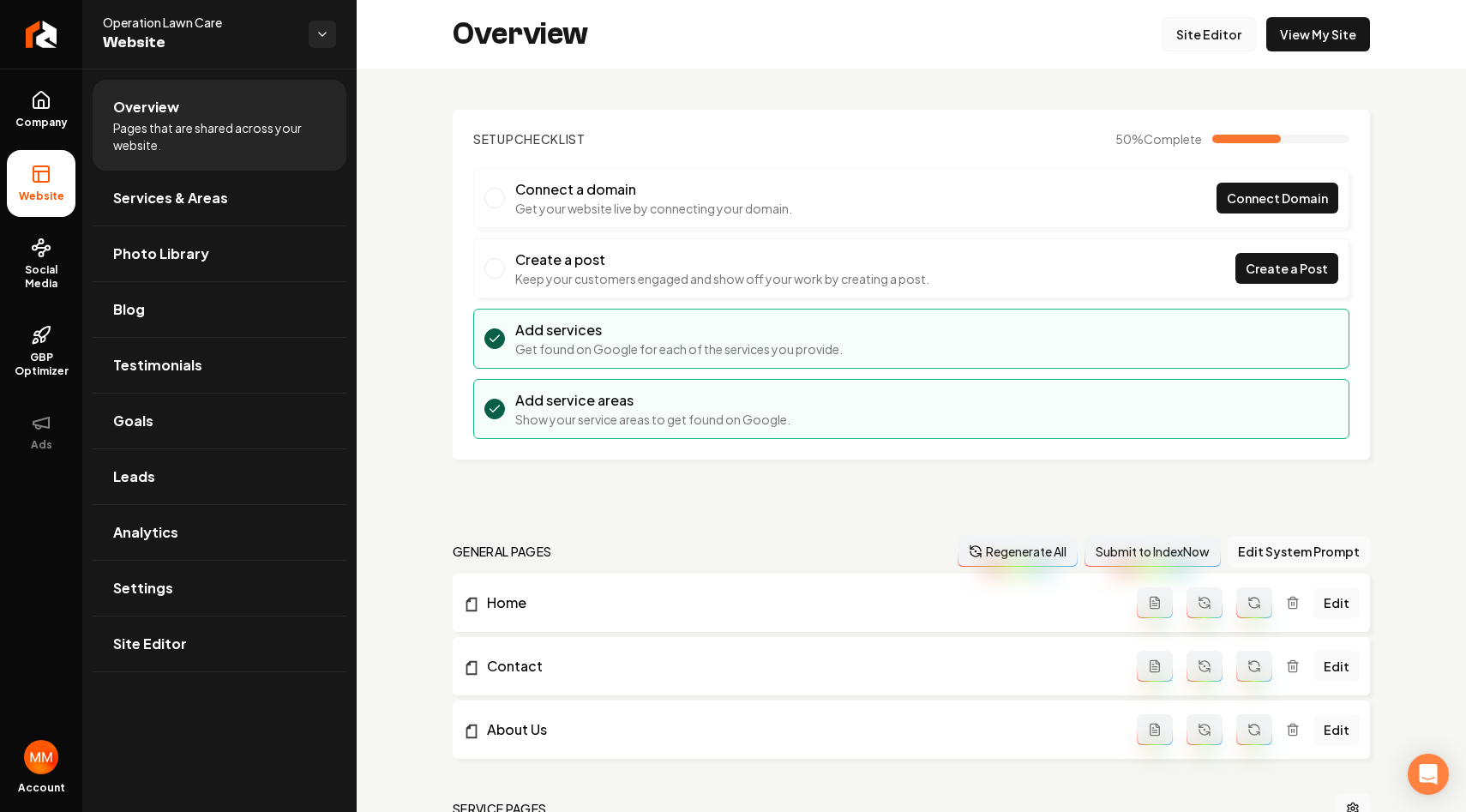
click at [1225, 39] on link "Site Editor" at bounding box center [1209, 33] width 95 height 34
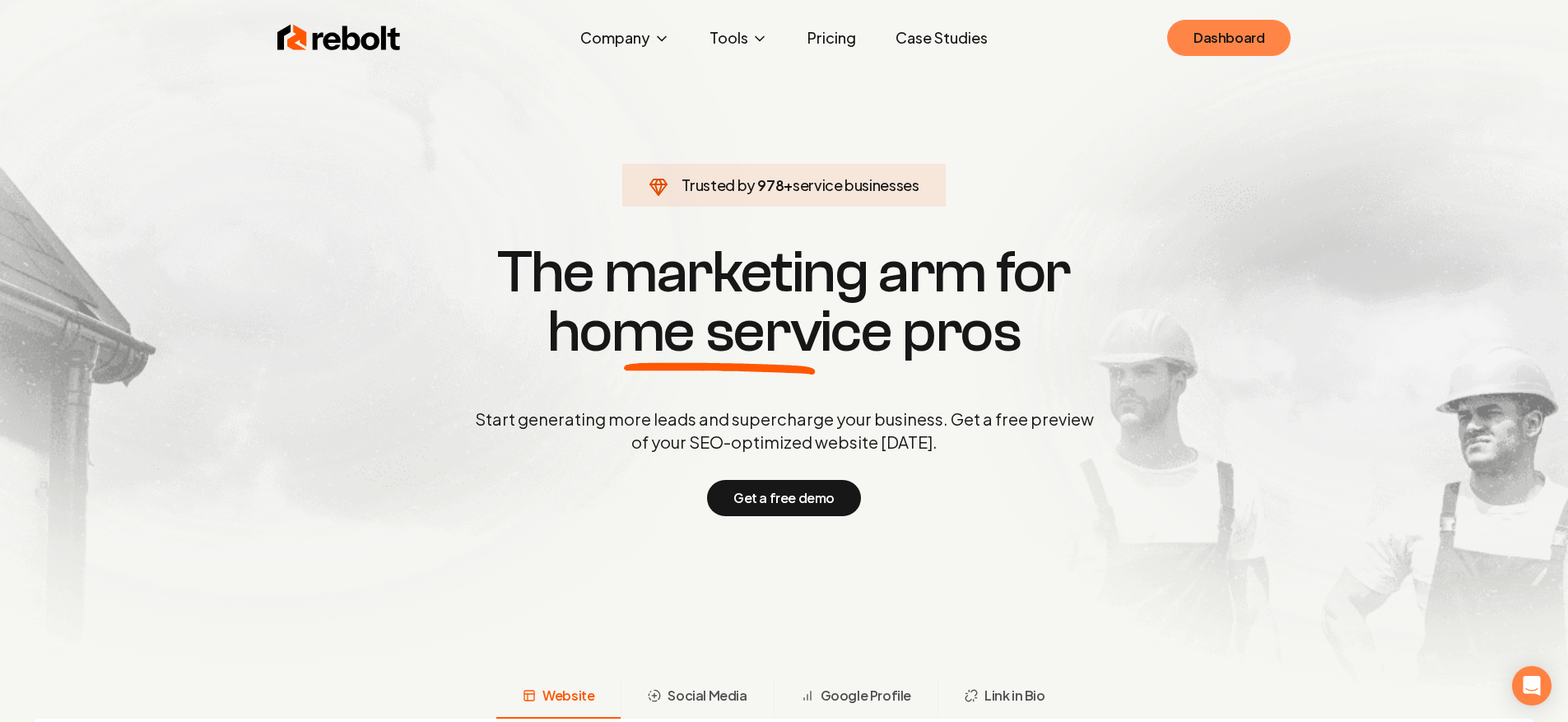
click at [1279, 36] on link "Dashboard" at bounding box center [1229, 38] width 124 height 36
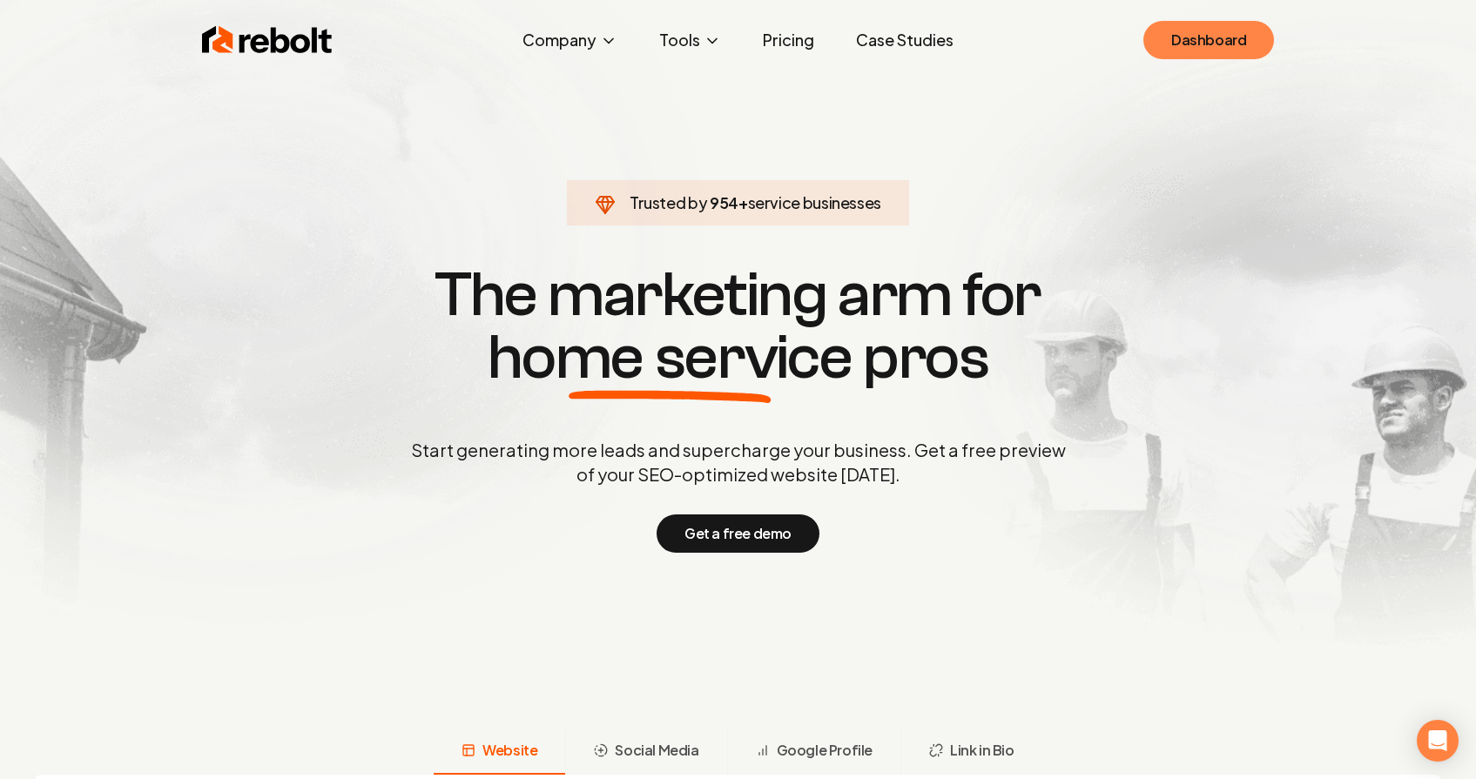
click at [1205, 34] on link "Dashboard" at bounding box center [1209, 40] width 131 height 38
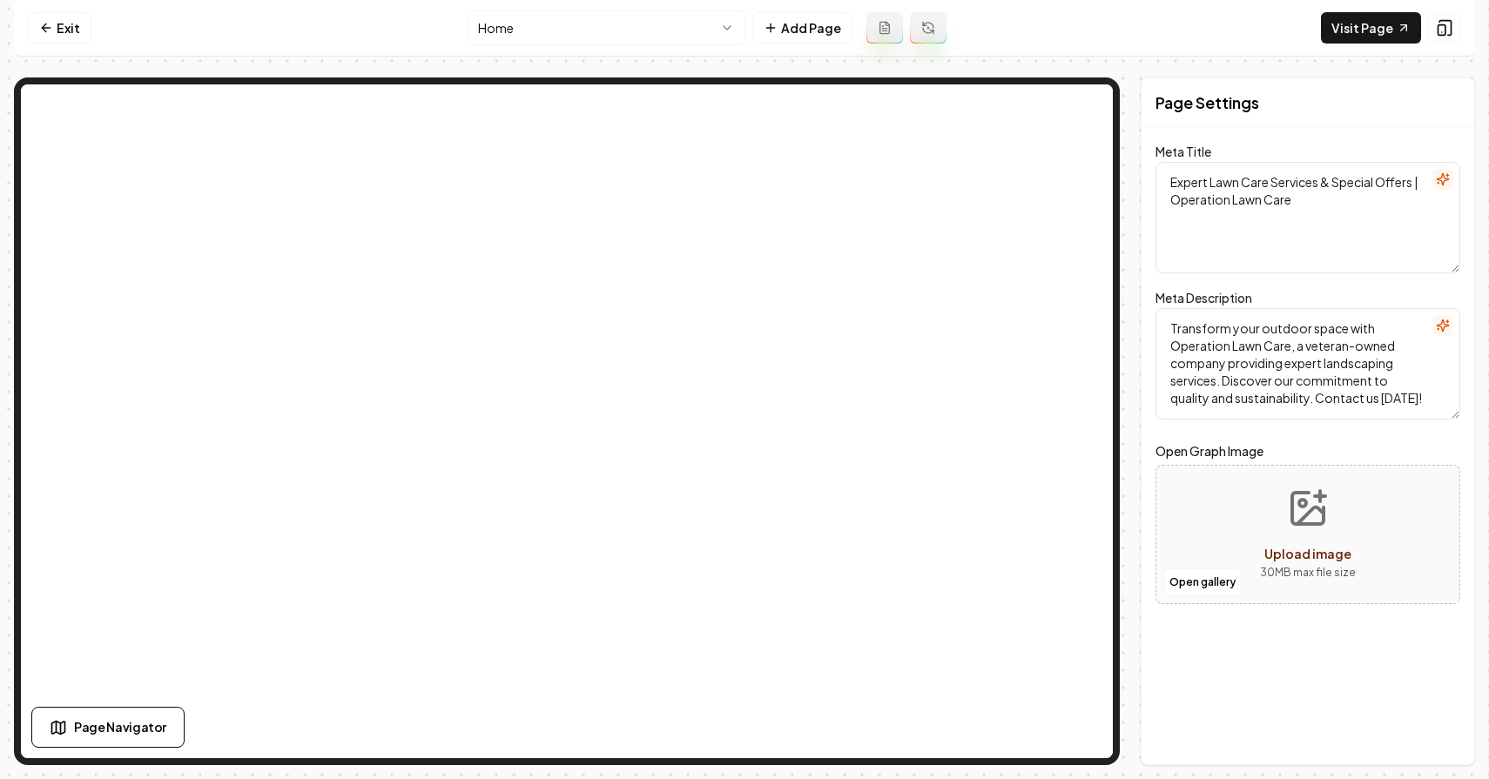
click at [84, 9] on nav "Exit Home Add Page Visit Page" at bounding box center [744, 28] width 1461 height 57
click at [71, 18] on link "Exit" at bounding box center [60, 27] width 64 height 31
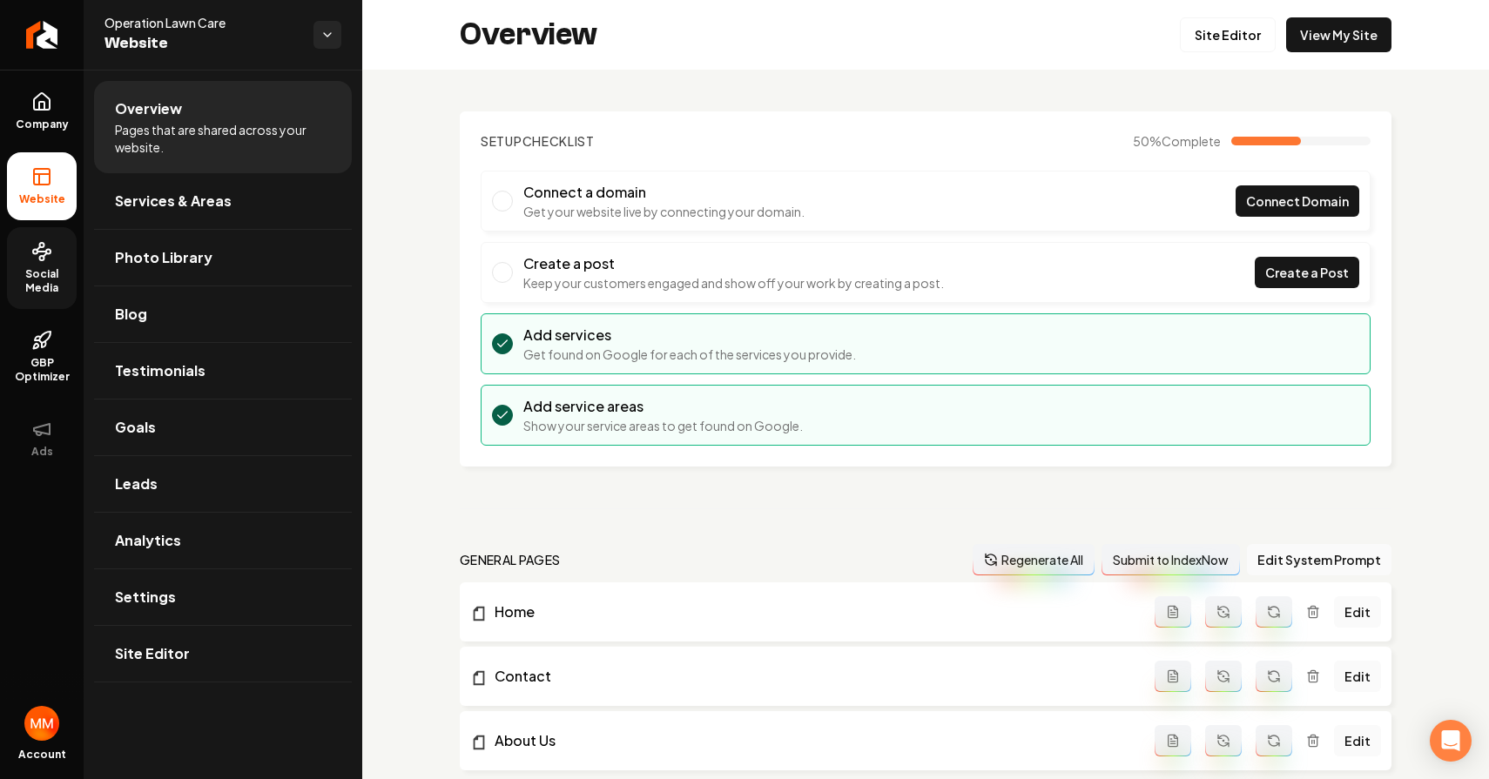
click at [27, 261] on link "Social Media" at bounding box center [42, 268] width 70 height 82
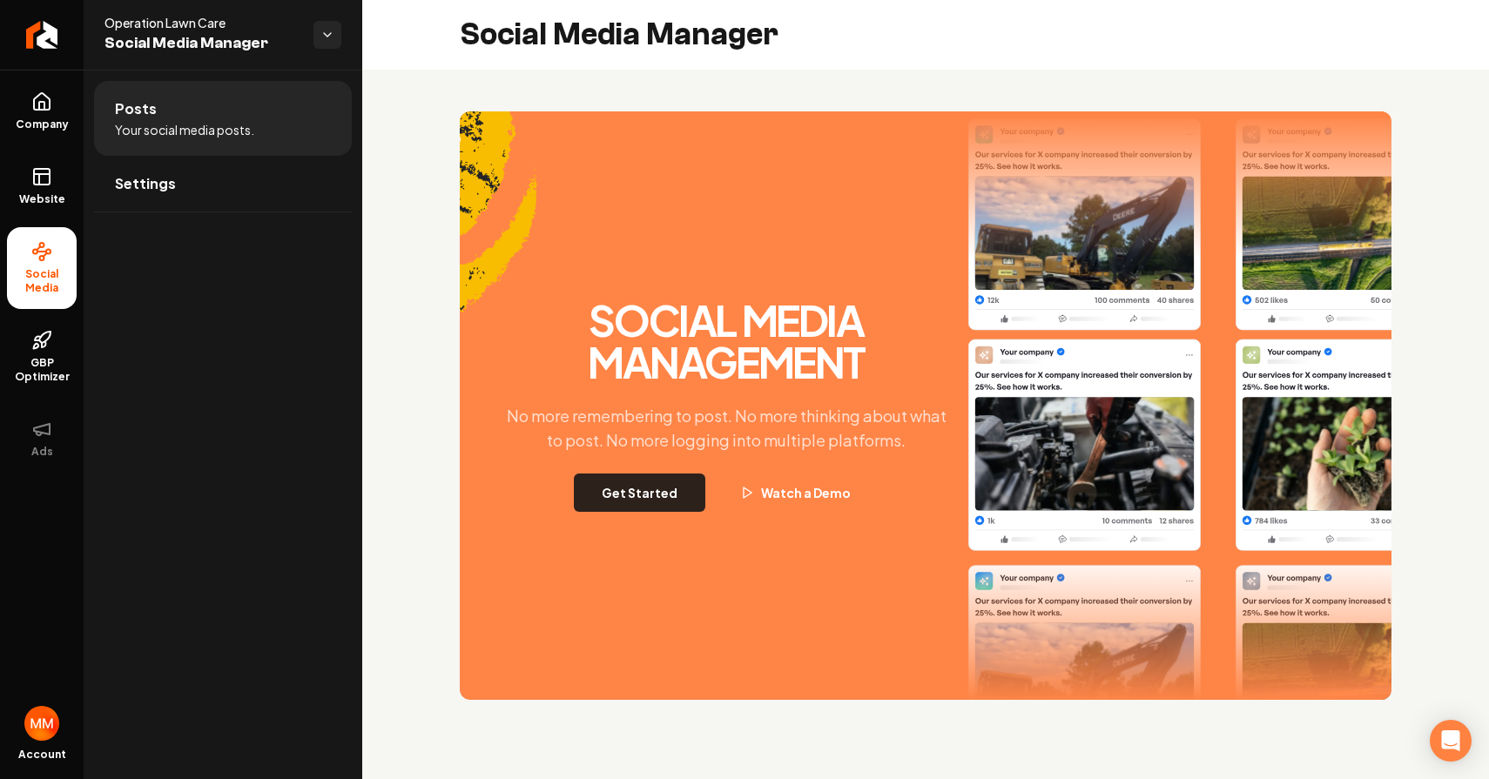
click at [645, 499] on button "Get Started" at bounding box center [640, 493] width 132 height 38
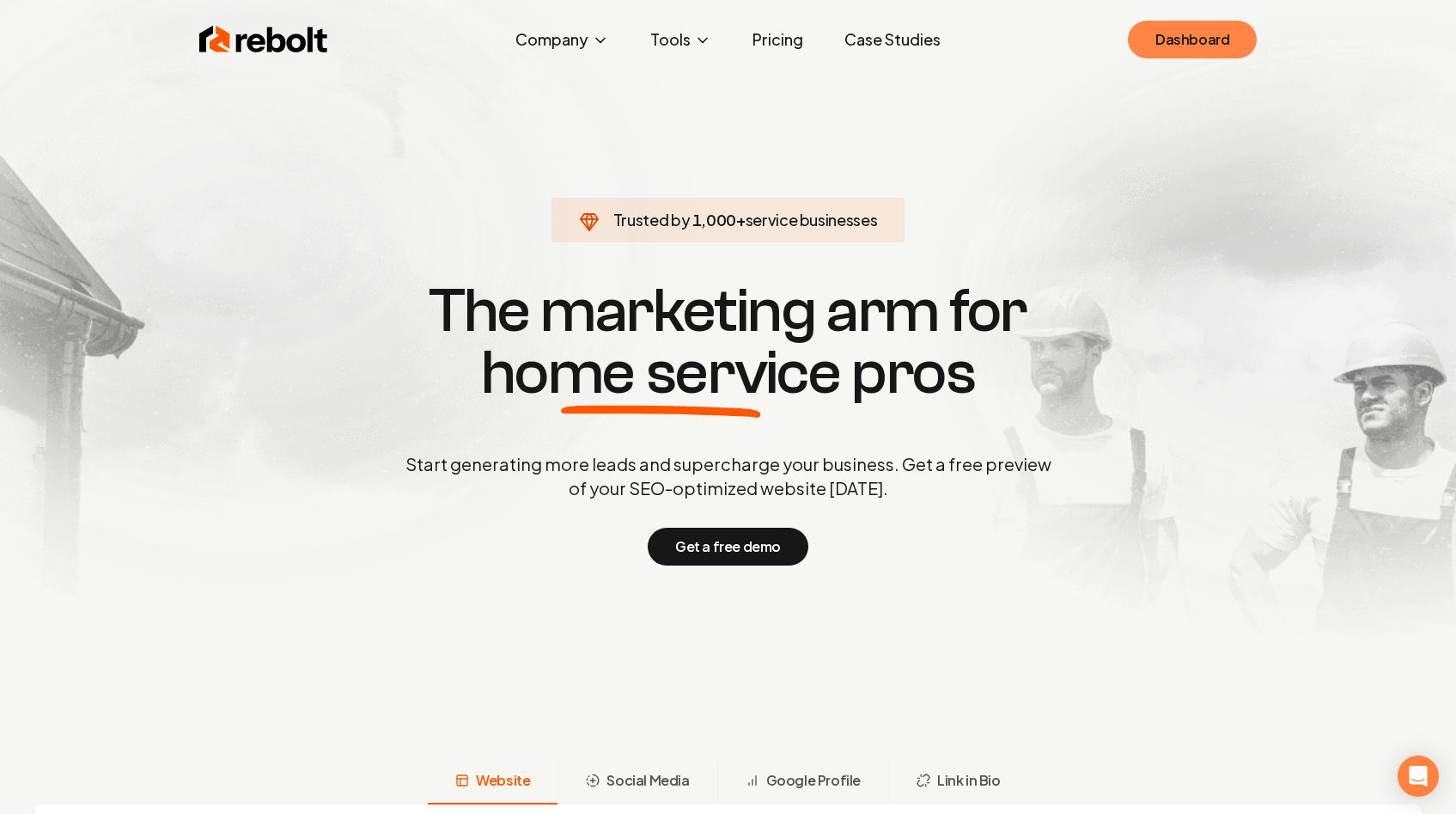
click at [1156, 37] on link "Dashboard" at bounding box center [1193, 39] width 129 height 37
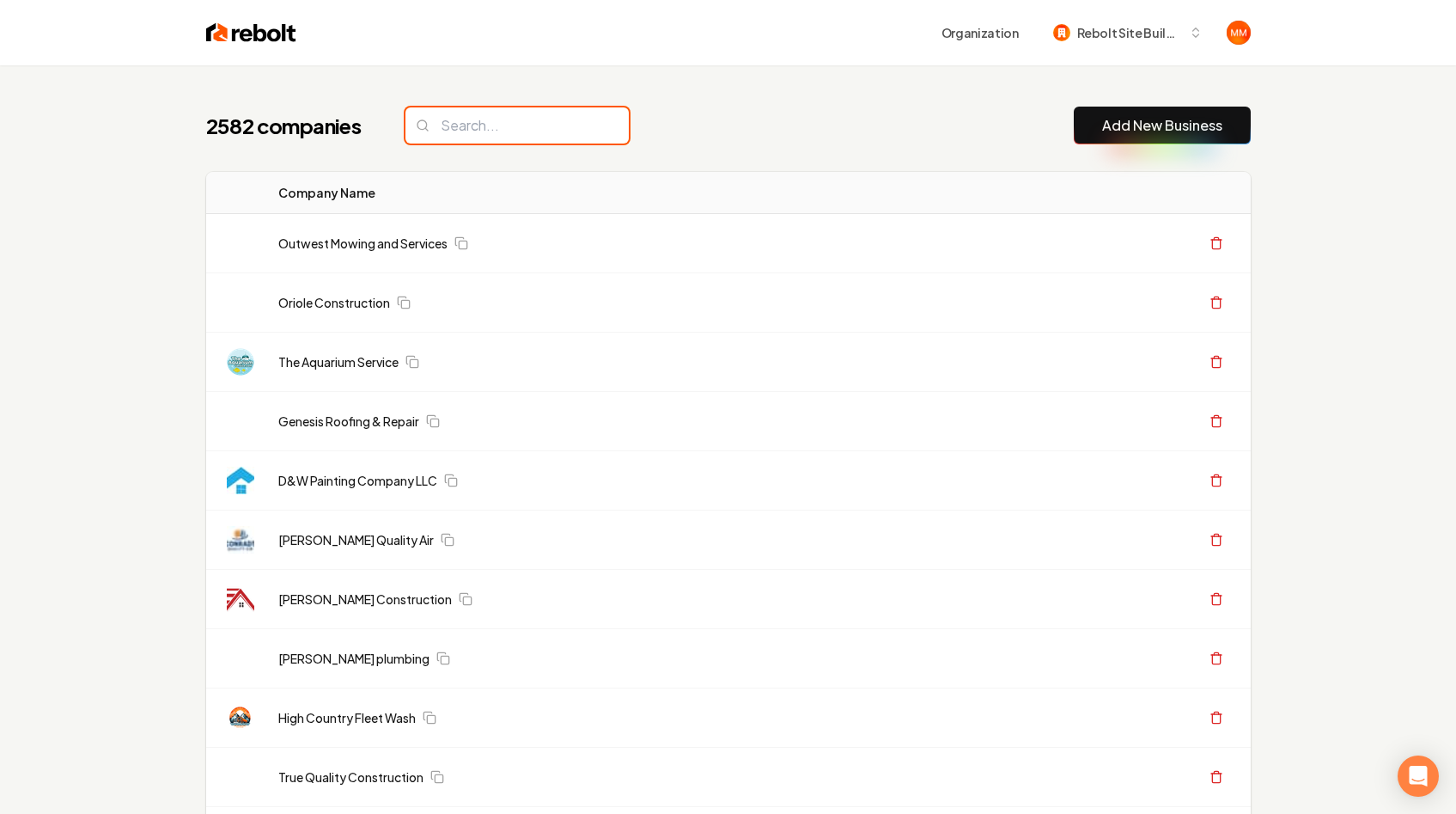
click at [500, 115] on input "search" at bounding box center [517, 125] width 223 height 37
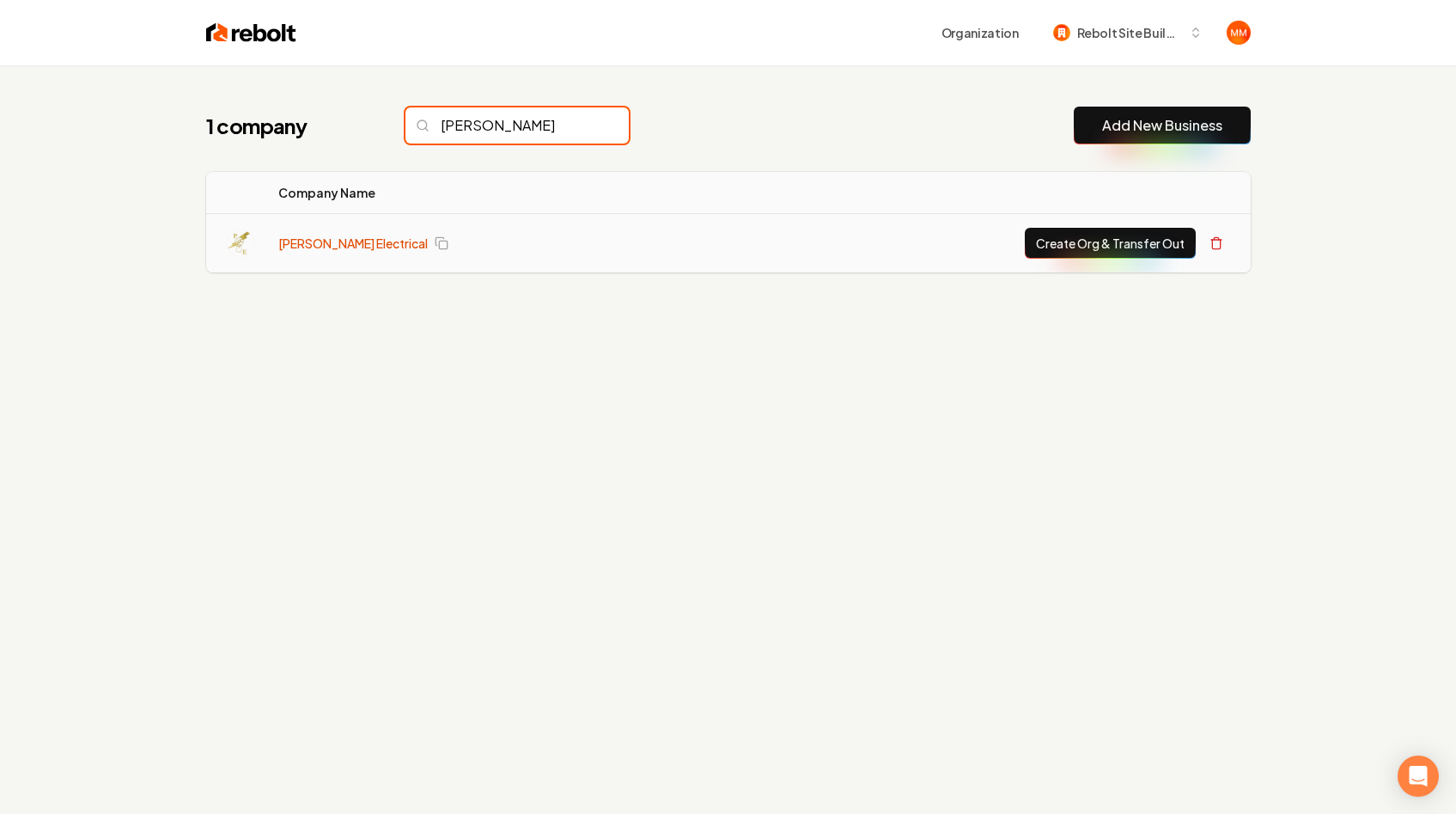
type input "[PERSON_NAME]"
click at [344, 236] on link "[PERSON_NAME] Electrical" at bounding box center [353, 243] width 150 height 17
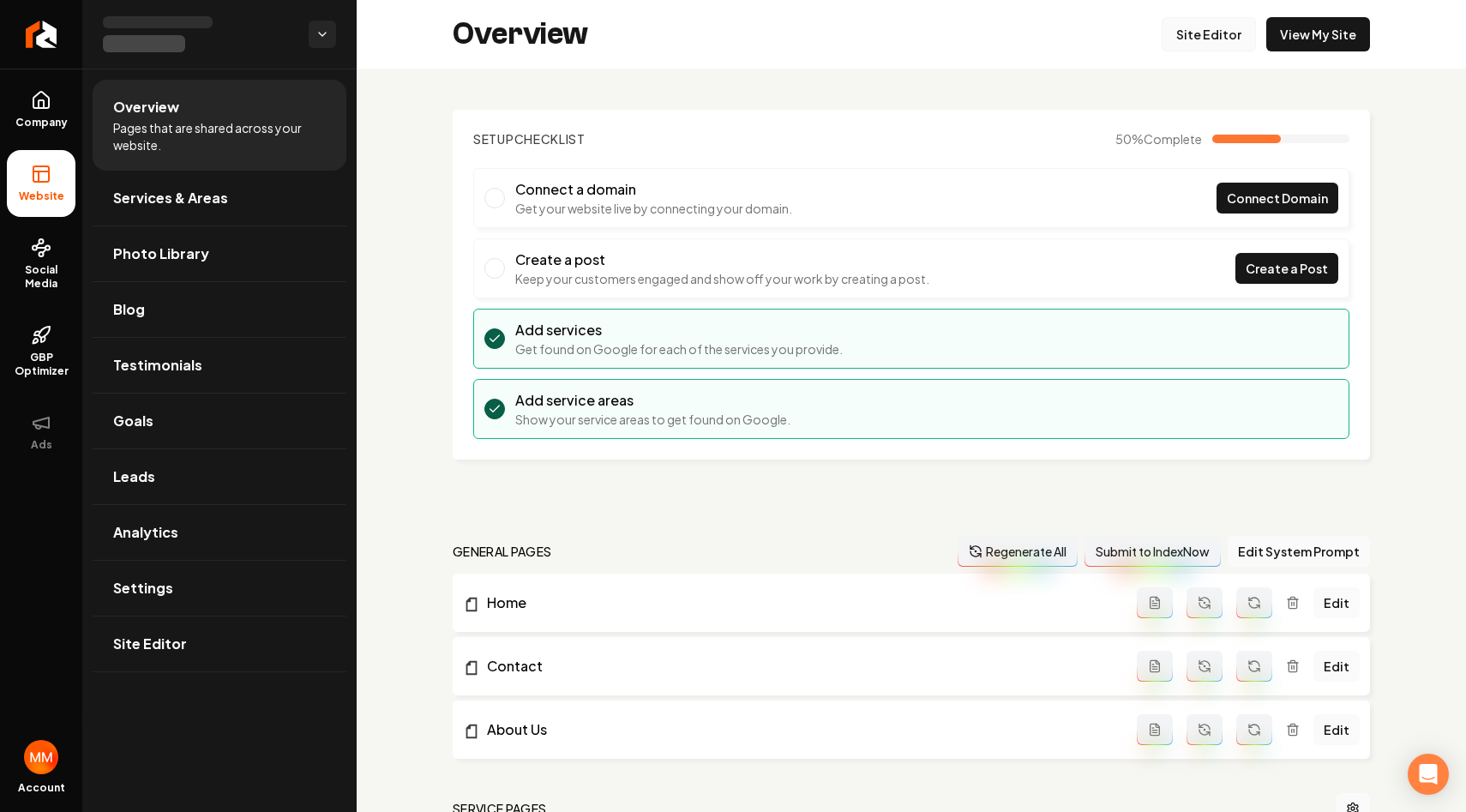
click at [1212, 36] on link "Site Editor" at bounding box center [1209, 33] width 95 height 34
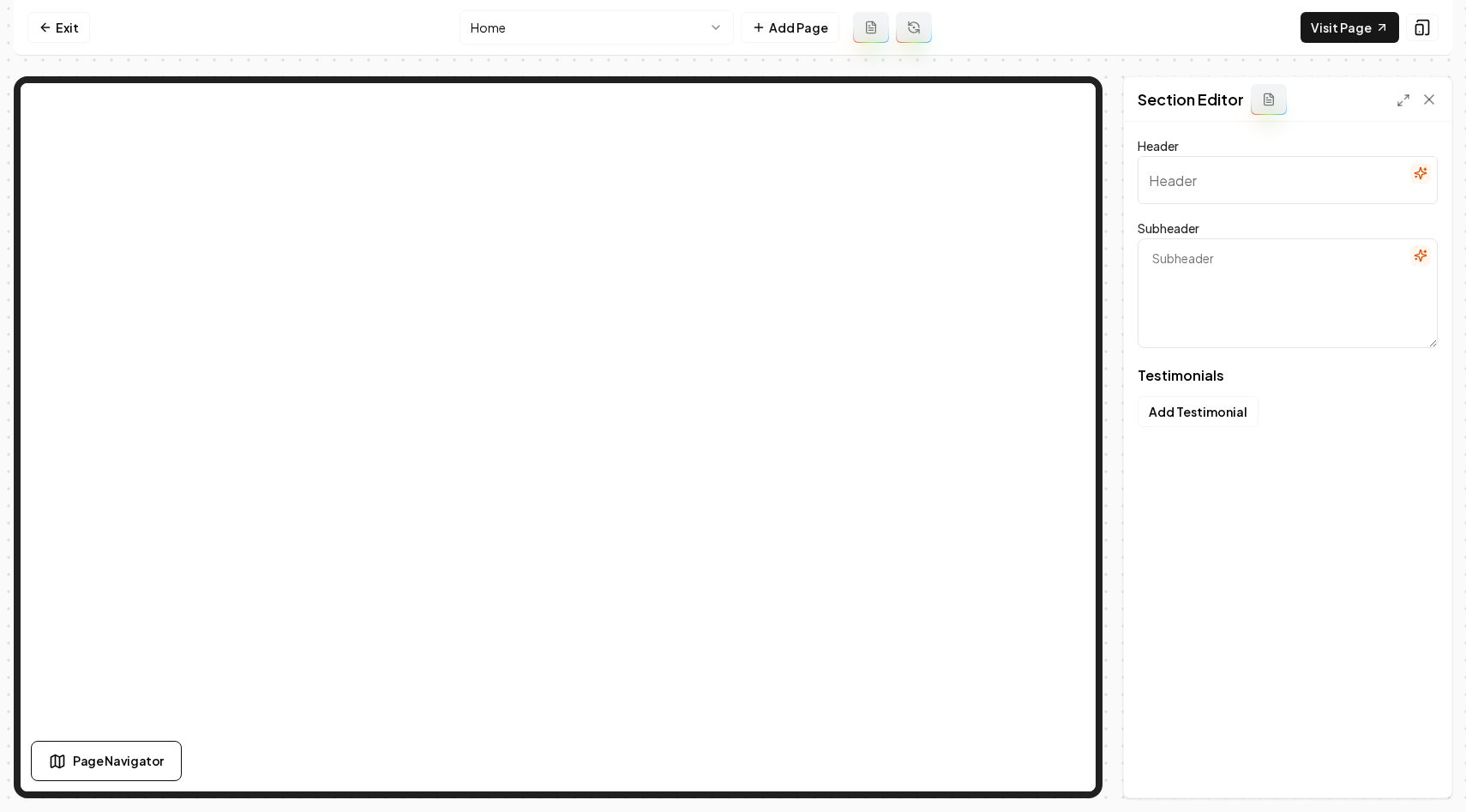
type input "Why Homeowners Choose Us"
type textarea "Listen to their positive experiences and see what sets us apart"
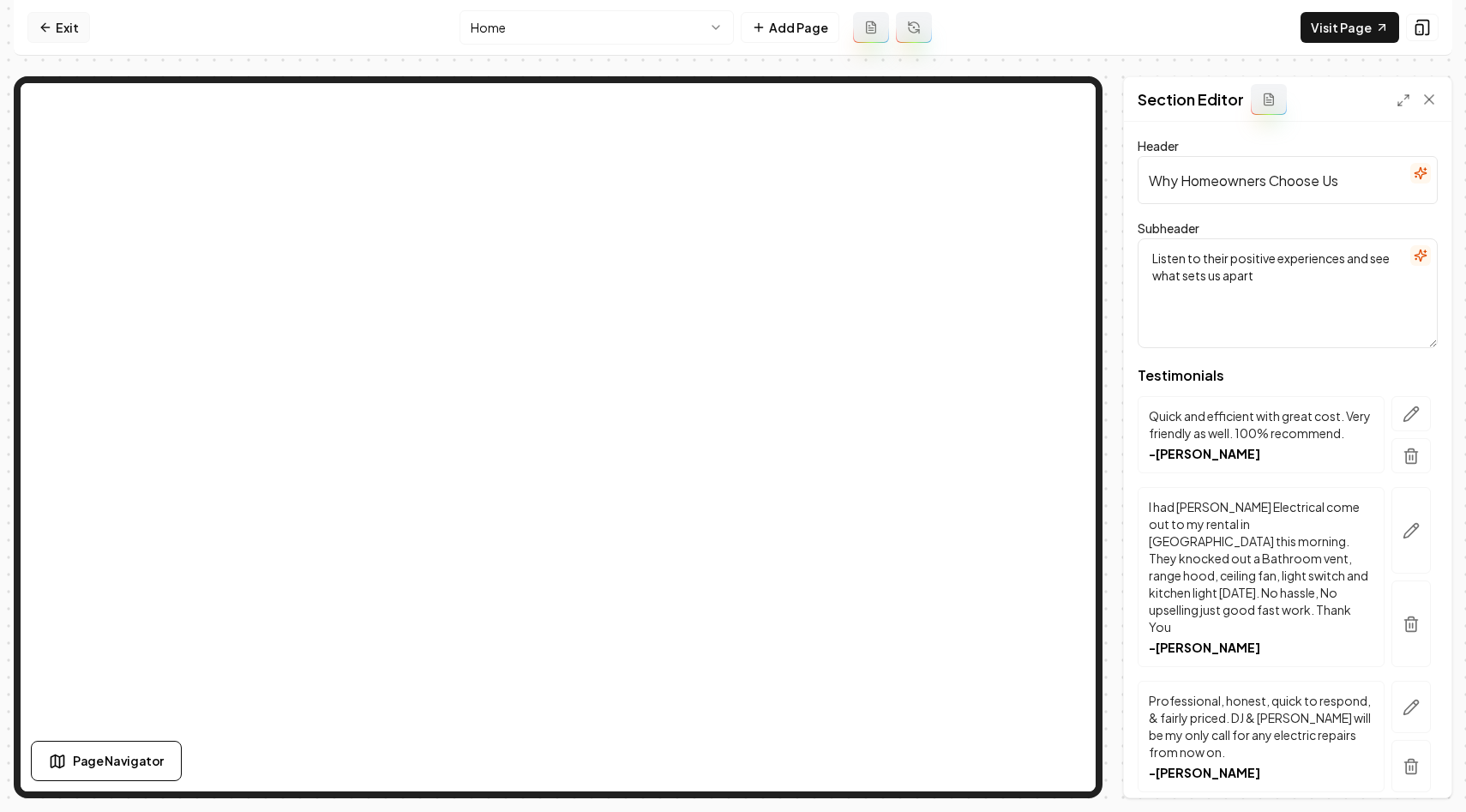
click at [41, 17] on link "Exit" at bounding box center [59, 27] width 63 height 31
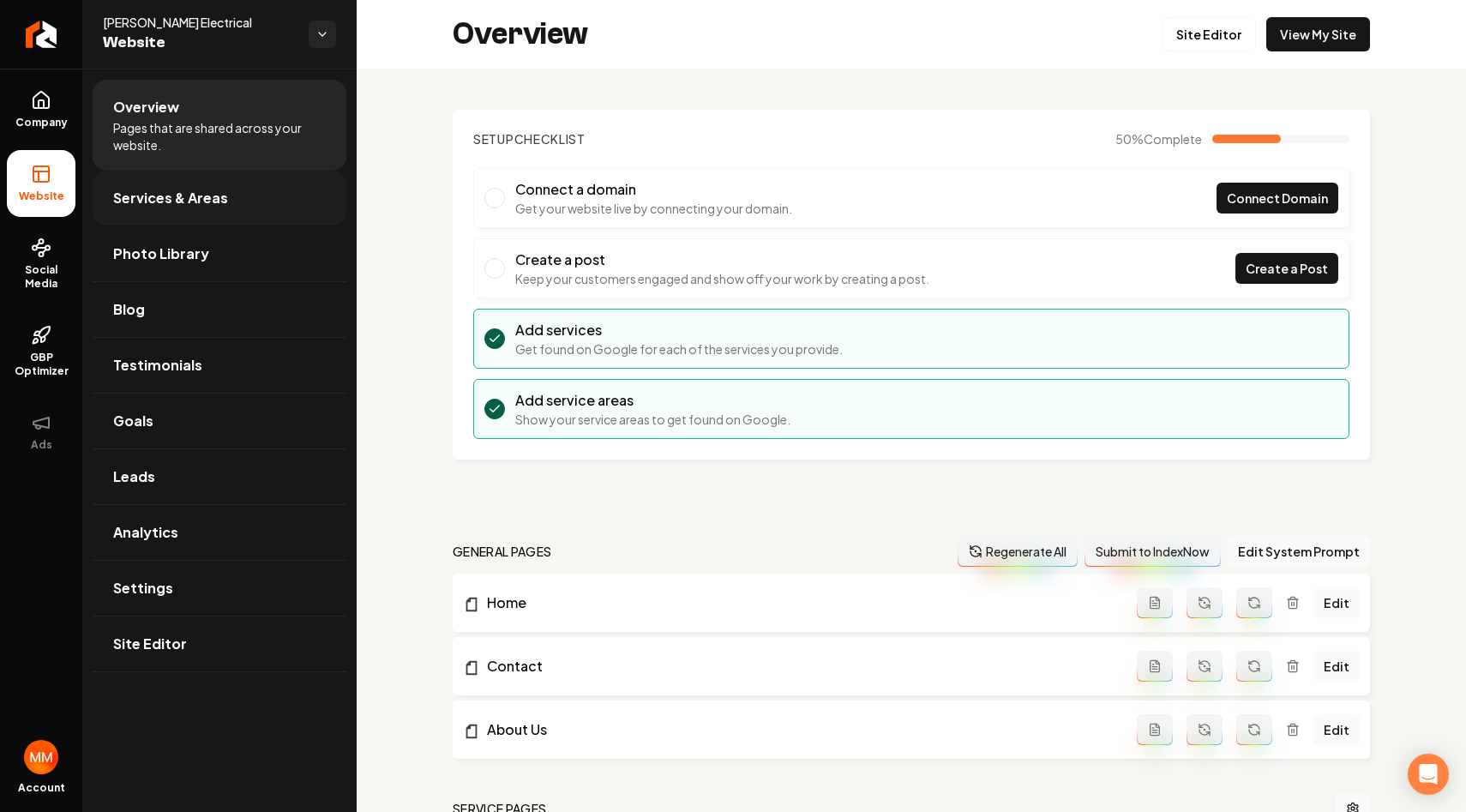
click at [171, 214] on link "Services & Areas" at bounding box center [220, 198] width 254 height 55
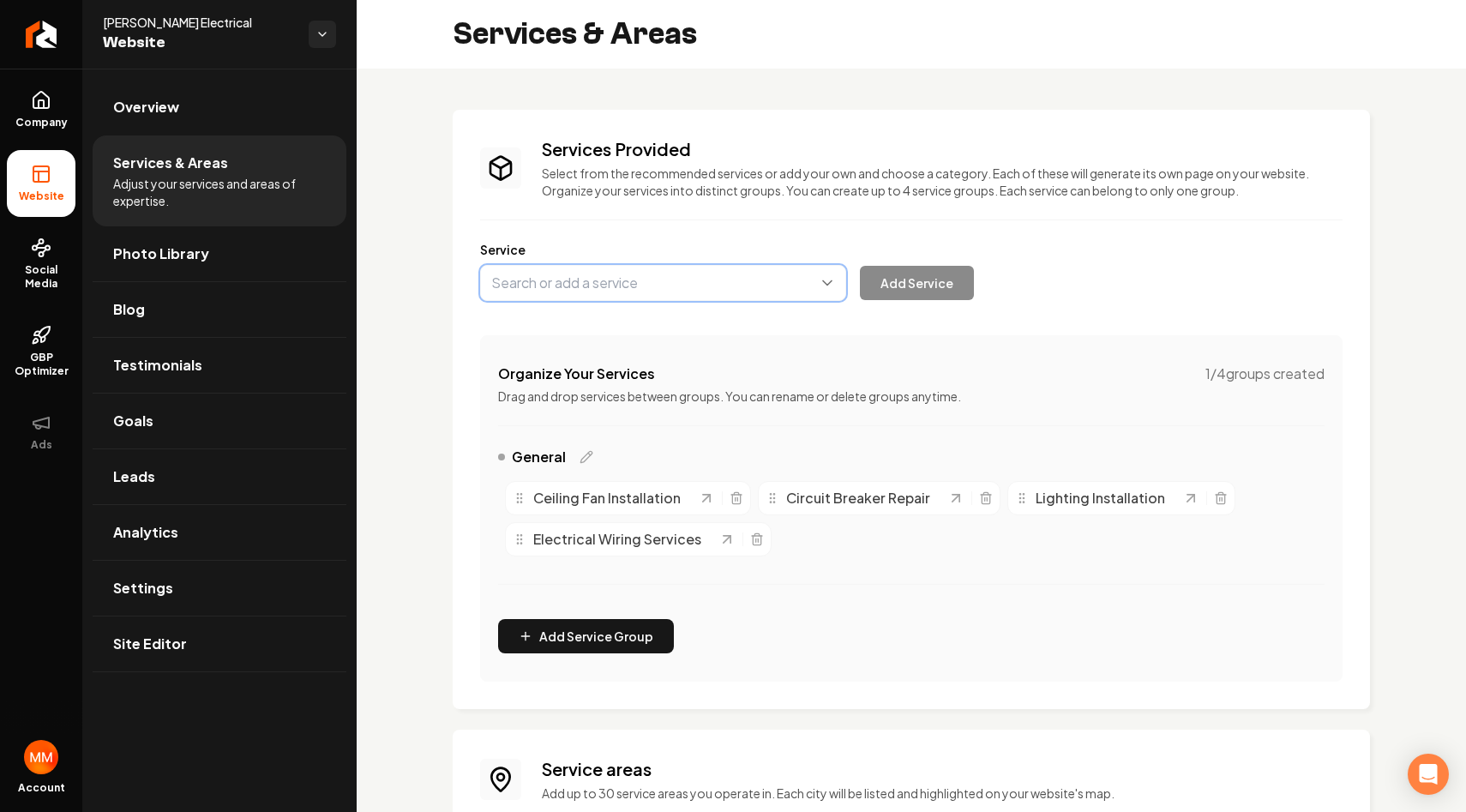
click at [647, 285] on button "Main content area" at bounding box center [664, 282] width 366 height 36
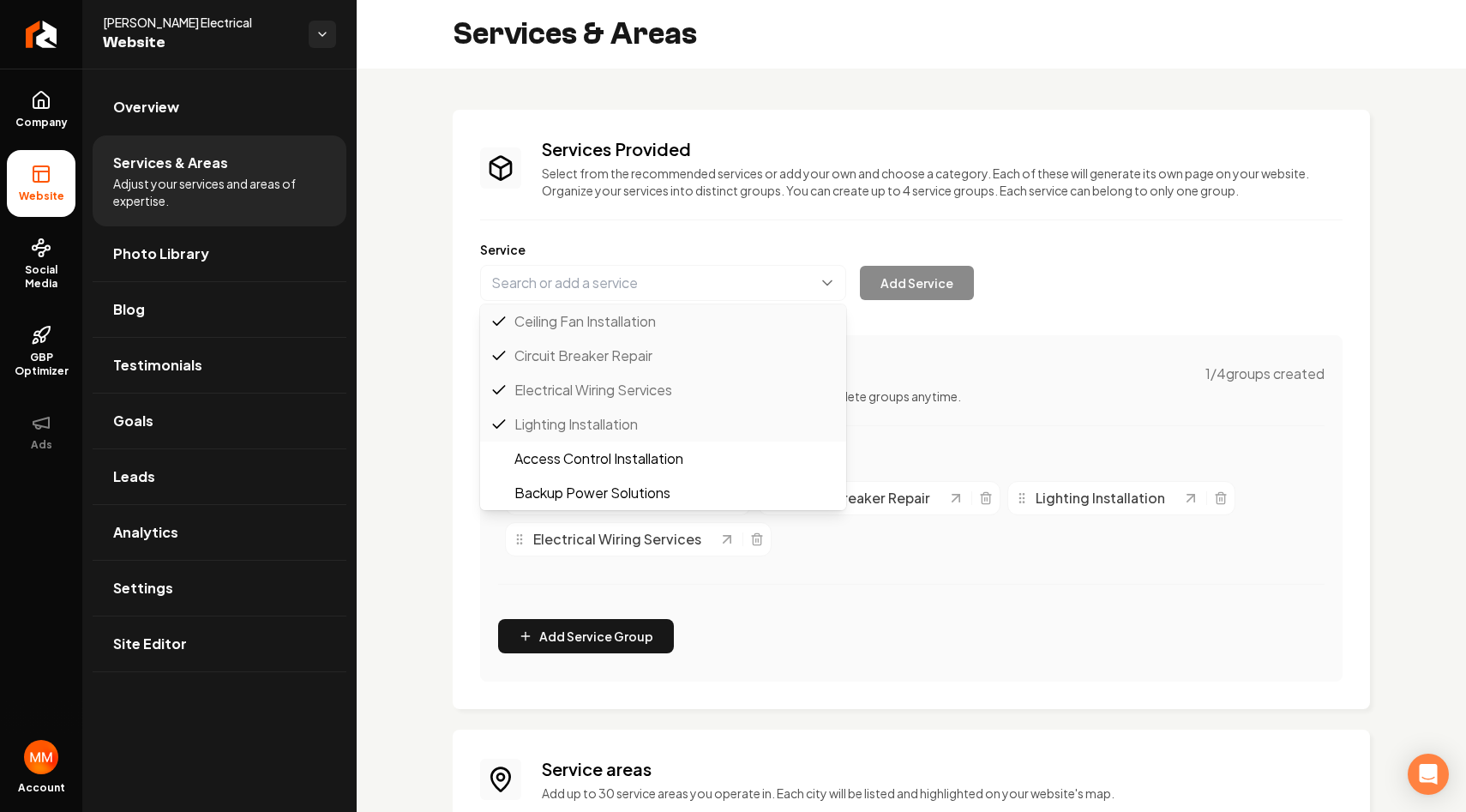
click at [723, 109] on div "Services Provided Select from the recommended services or add your own and choo…" at bounding box center [912, 408] width 918 height 599
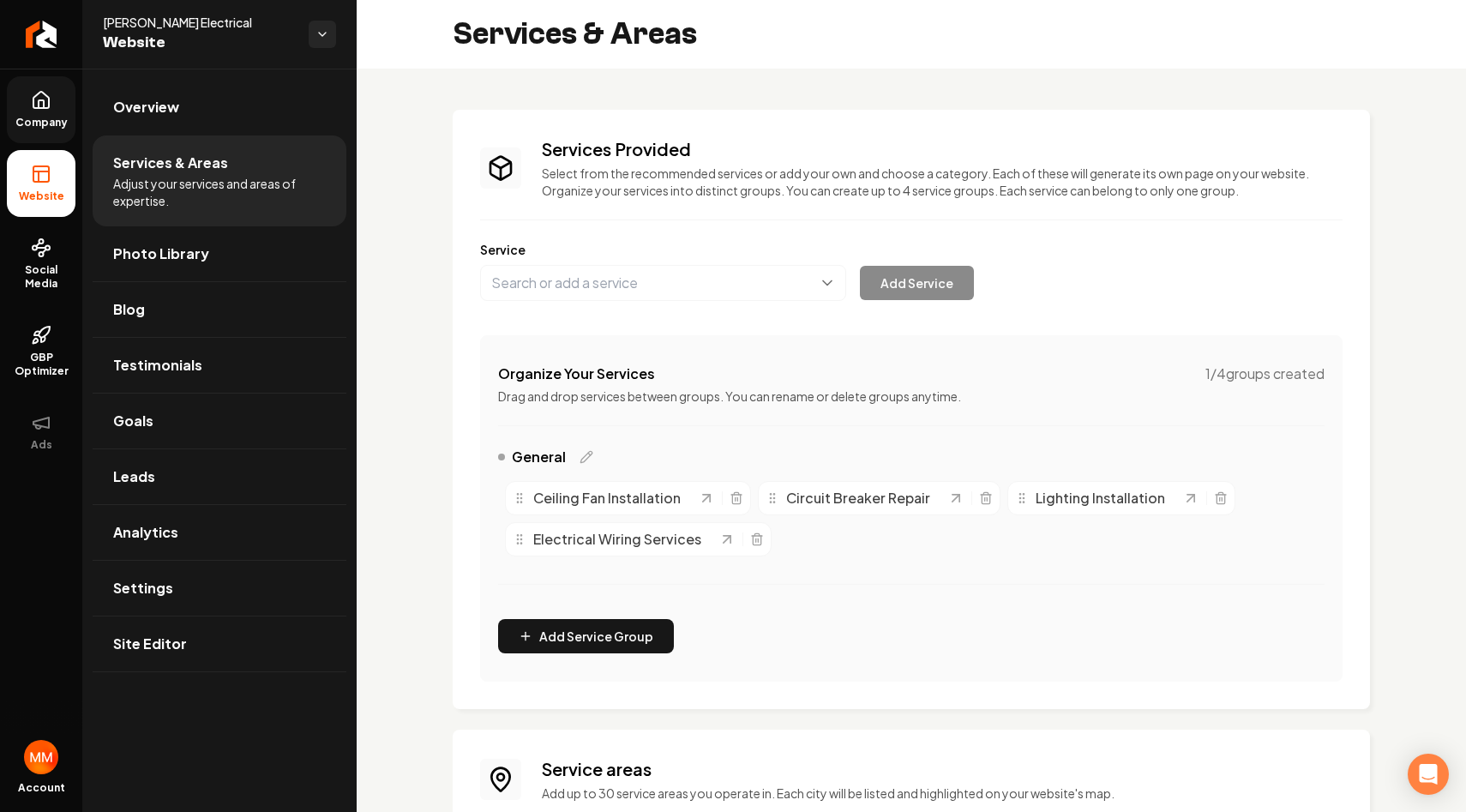
click at [64, 117] on span "Company" at bounding box center [41, 123] width 66 height 14
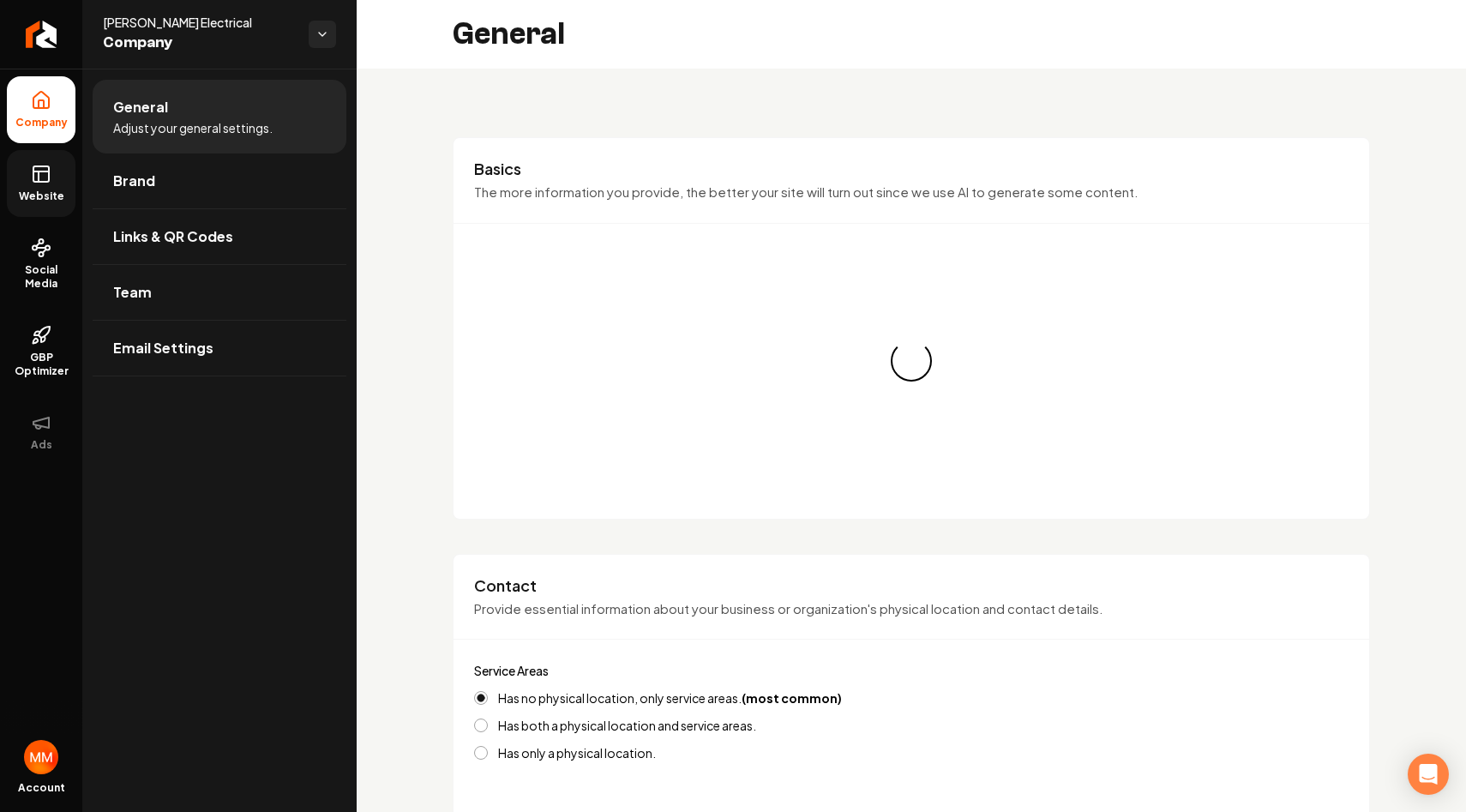
click at [58, 180] on link "Website" at bounding box center [41, 183] width 69 height 67
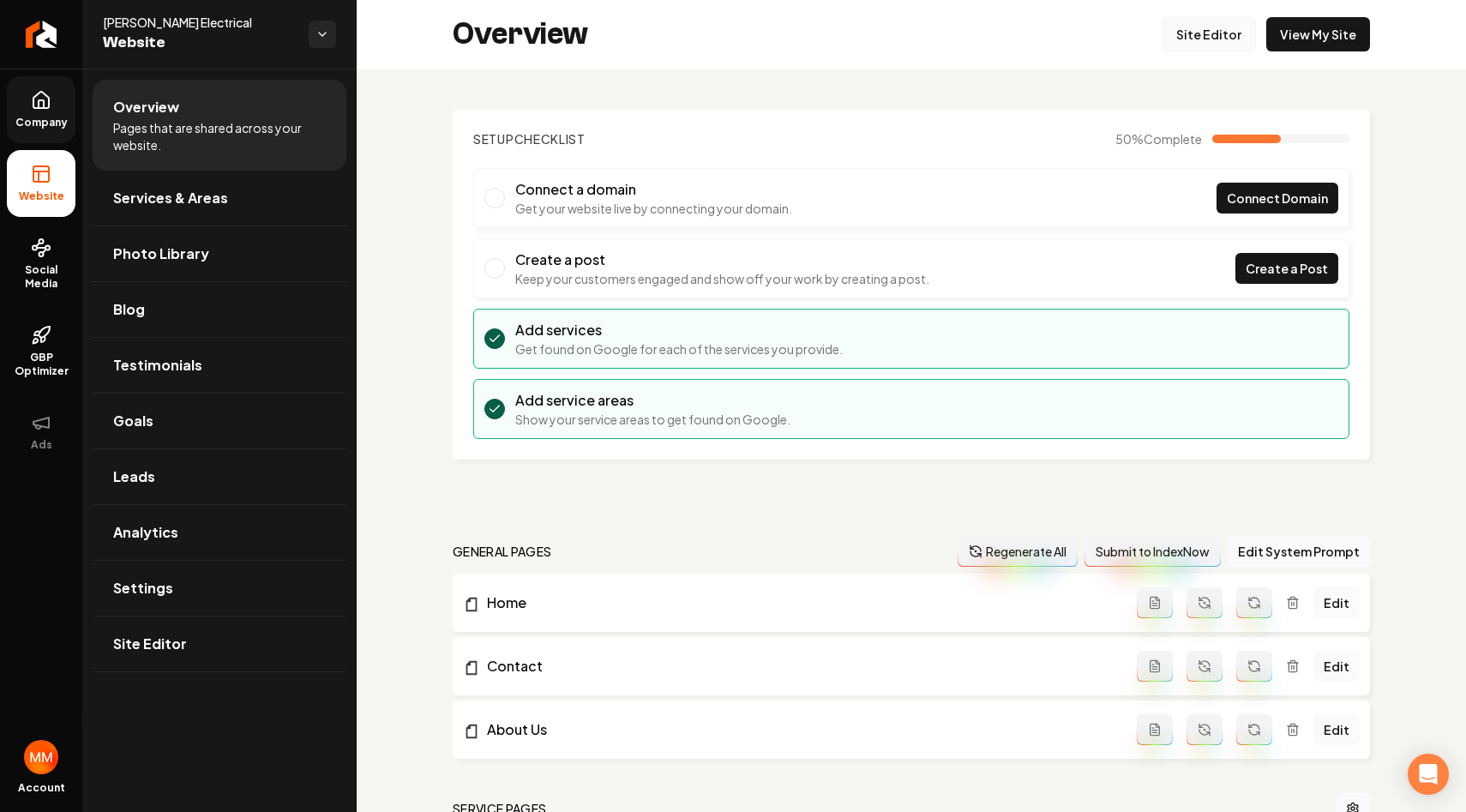
click at [1205, 32] on link "Site Editor" at bounding box center [1209, 33] width 95 height 34
